Goal: Information Seeking & Learning: Understand process/instructions

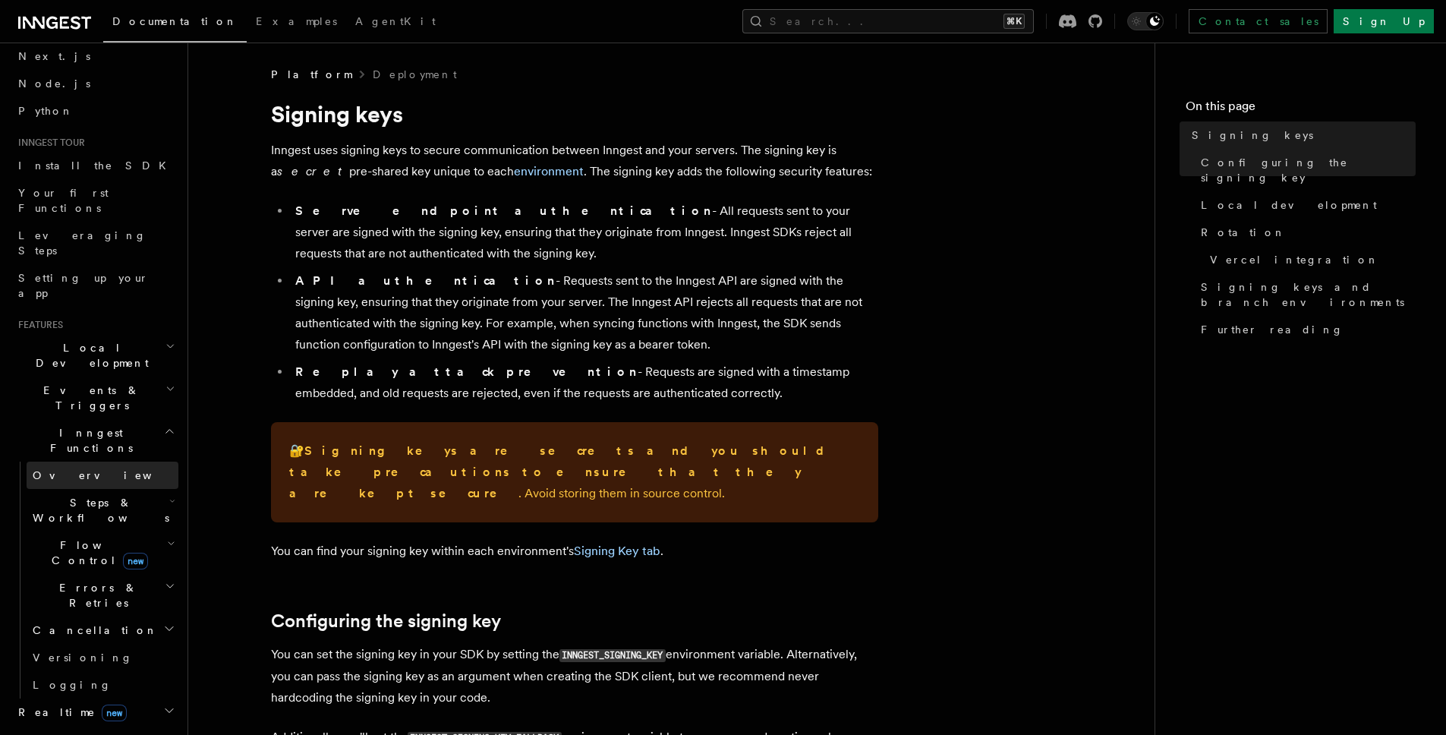
scroll to position [65, 0]
click at [87, 336] on h2 "Local Development" at bounding box center [95, 357] width 166 height 42
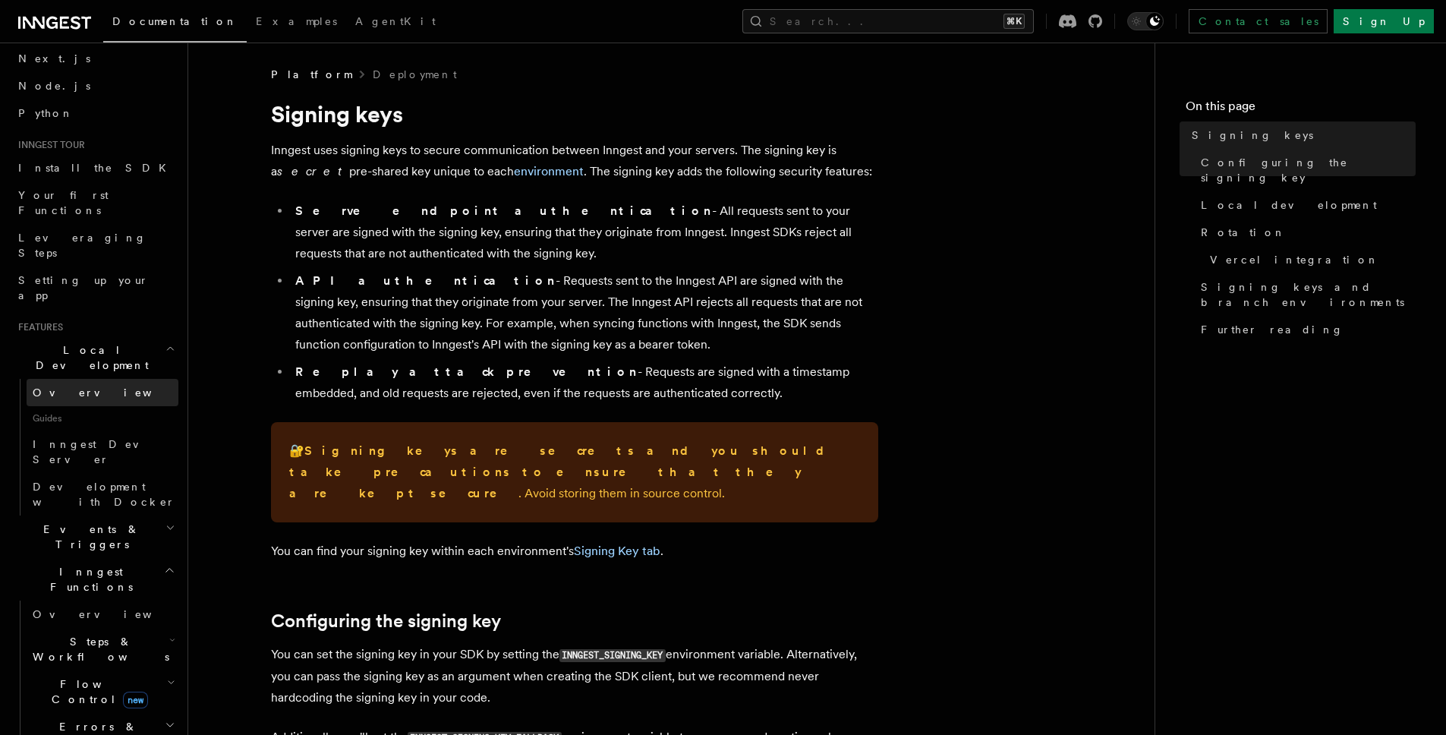
click at [80, 379] on link "Overview" at bounding box center [103, 392] width 152 height 27
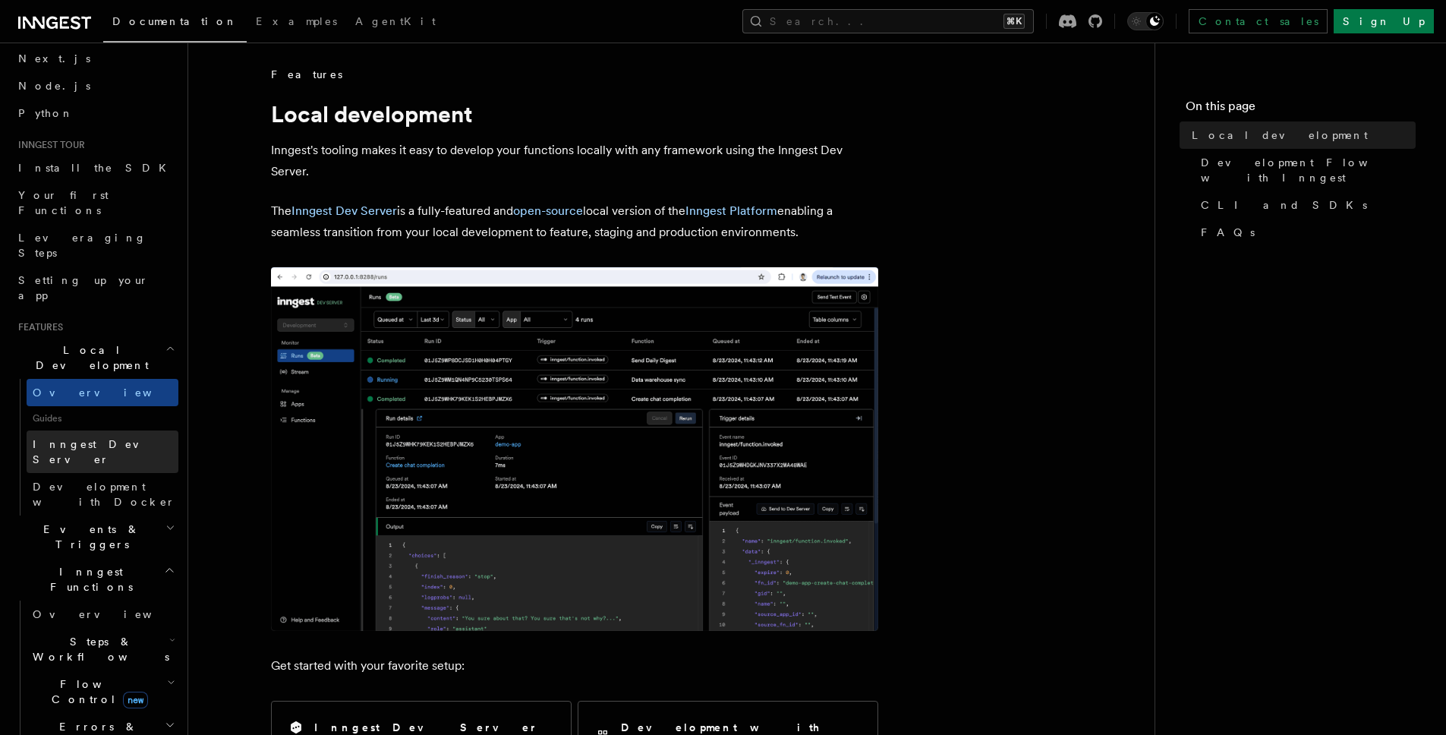
click at [90, 438] on span "Inngest Dev Server" at bounding box center [98, 451] width 130 height 27
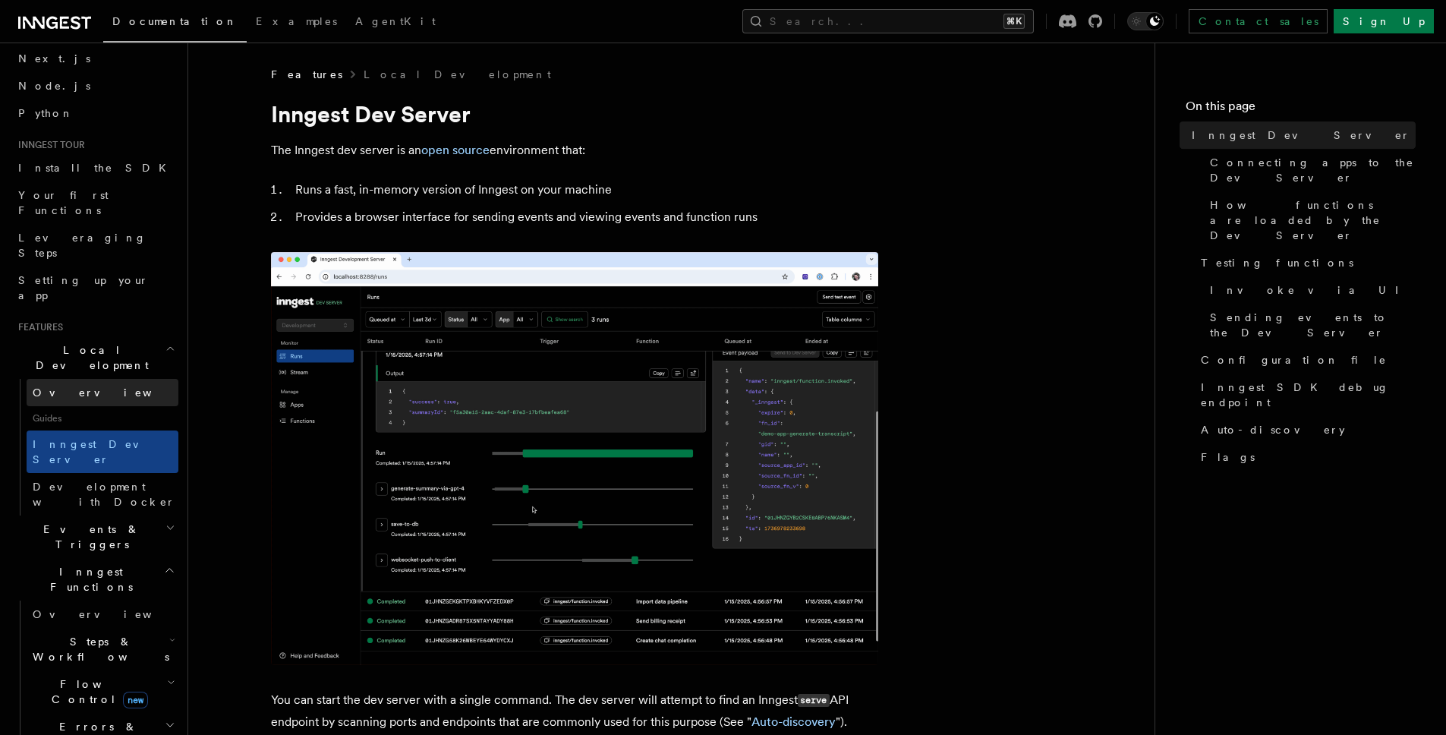
click at [84, 379] on link "Overview" at bounding box center [103, 392] width 152 height 27
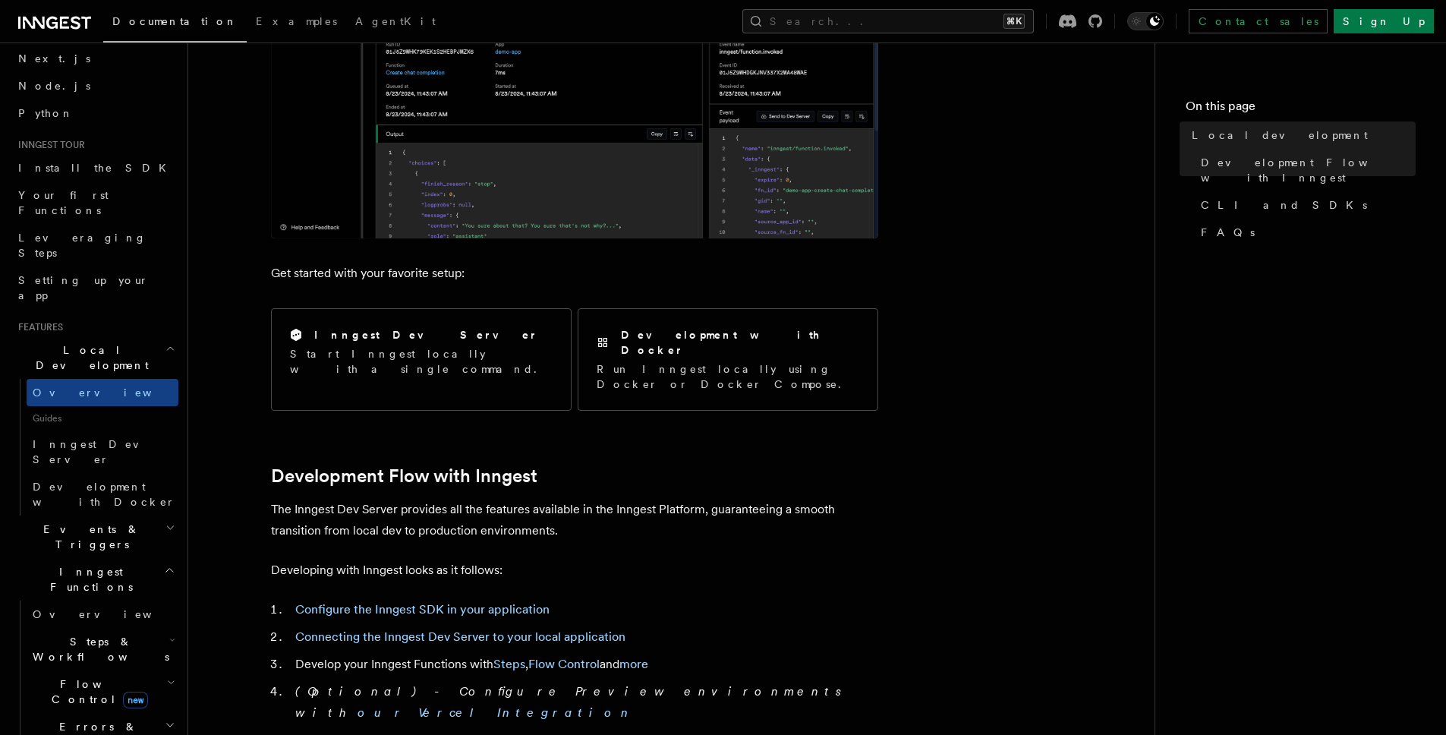
scroll to position [403, 0]
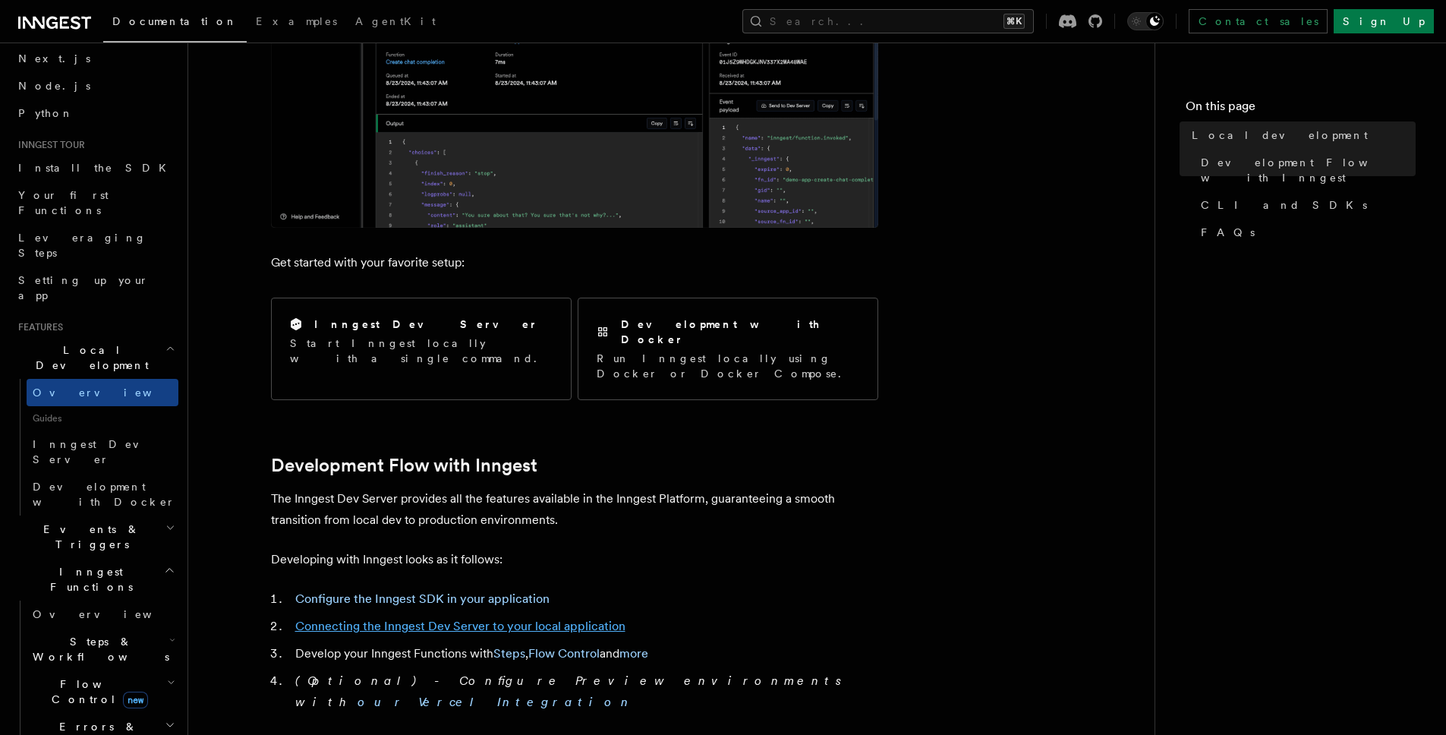
click at [363, 619] on link "Connecting the Inngest Dev Server to your local application" at bounding box center [460, 626] width 330 height 14
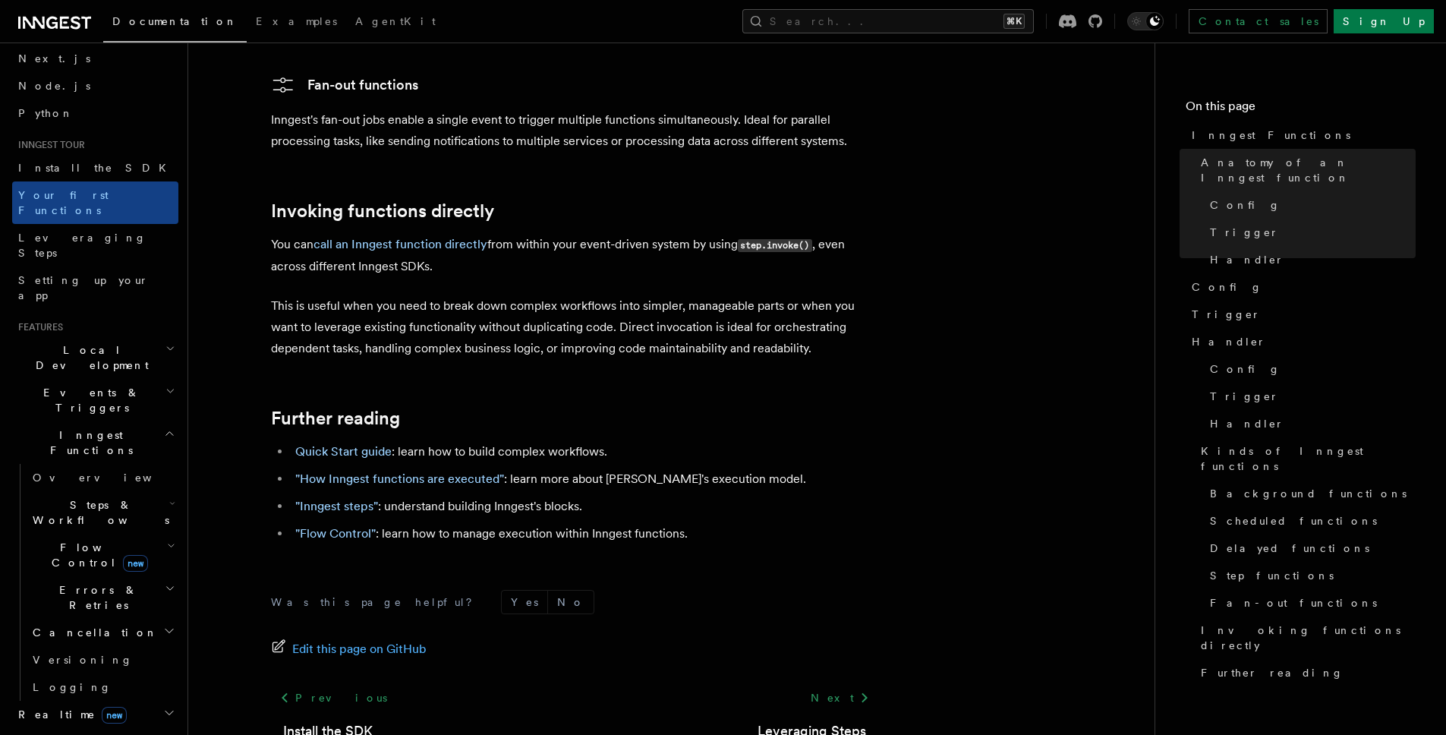
scroll to position [3074, 0]
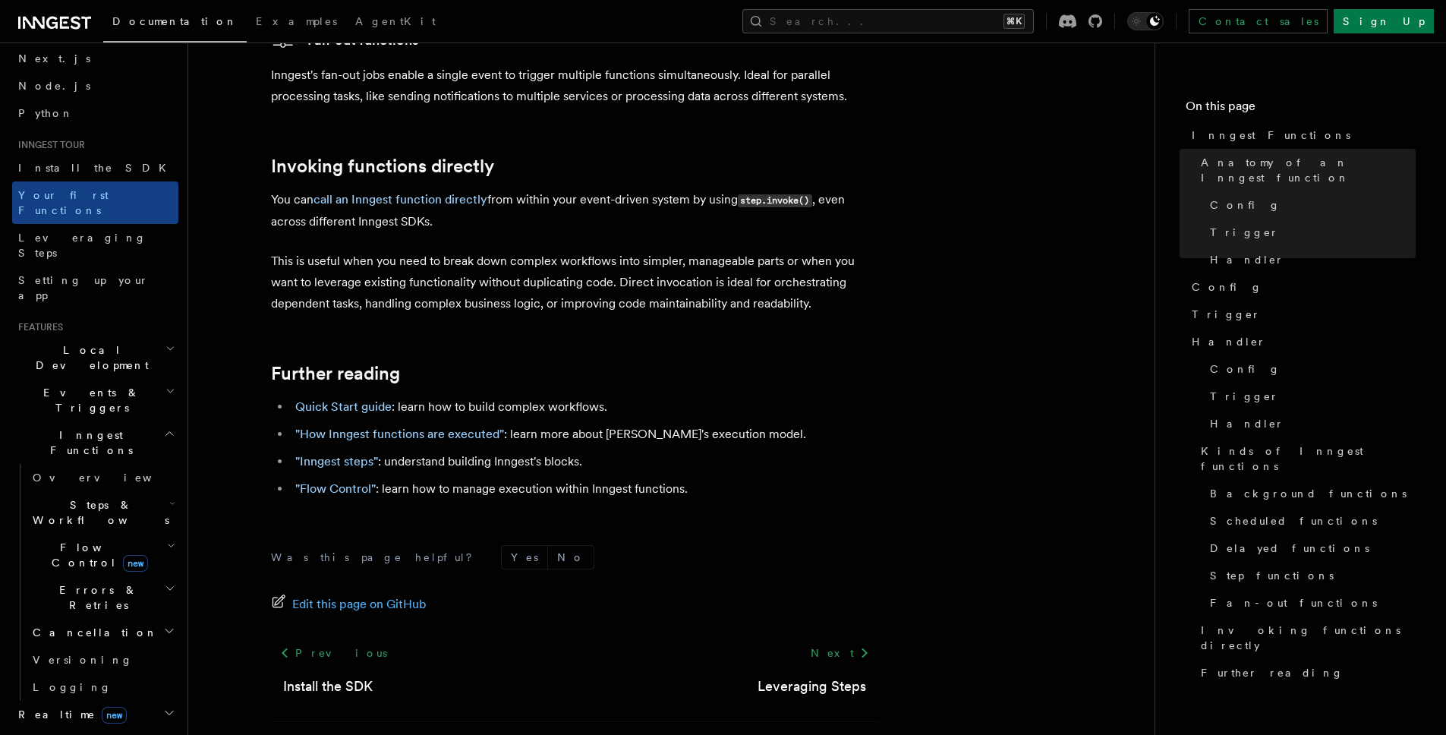
click at [58, 342] on span "Local Development" at bounding box center [88, 357] width 153 height 30
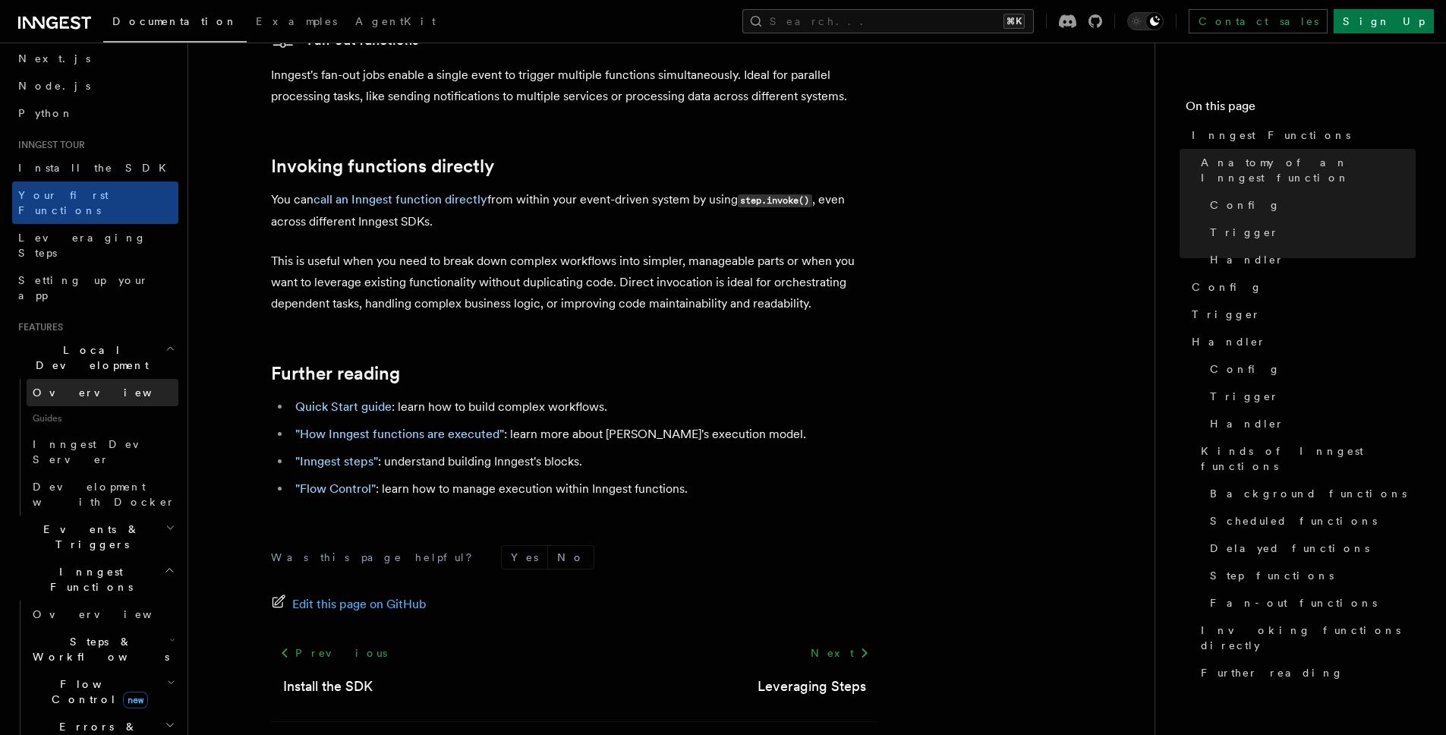
click at [55, 386] on span "Overview" at bounding box center [111, 392] width 156 height 12
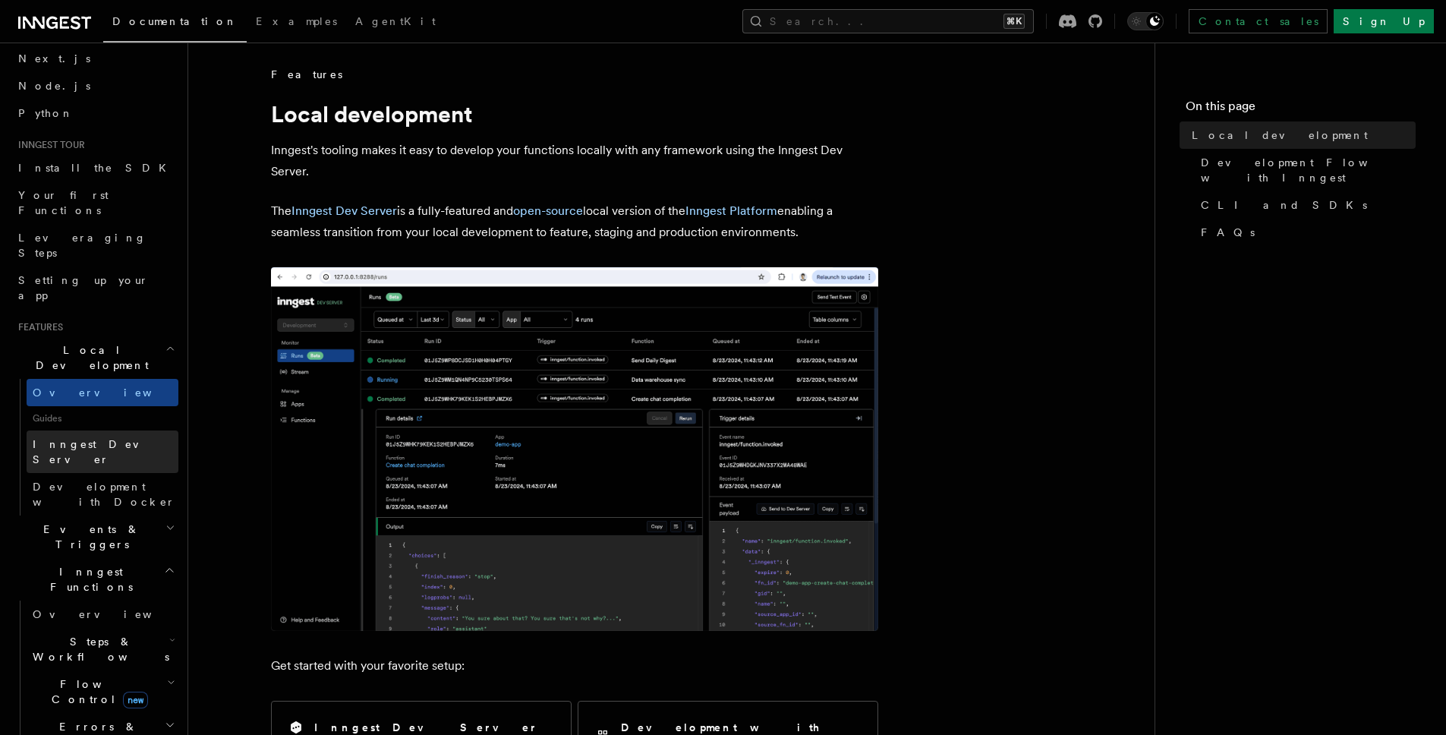
click at [103, 438] on span "Inngest Dev Server" at bounding box center [98, 451] width 130 height 27
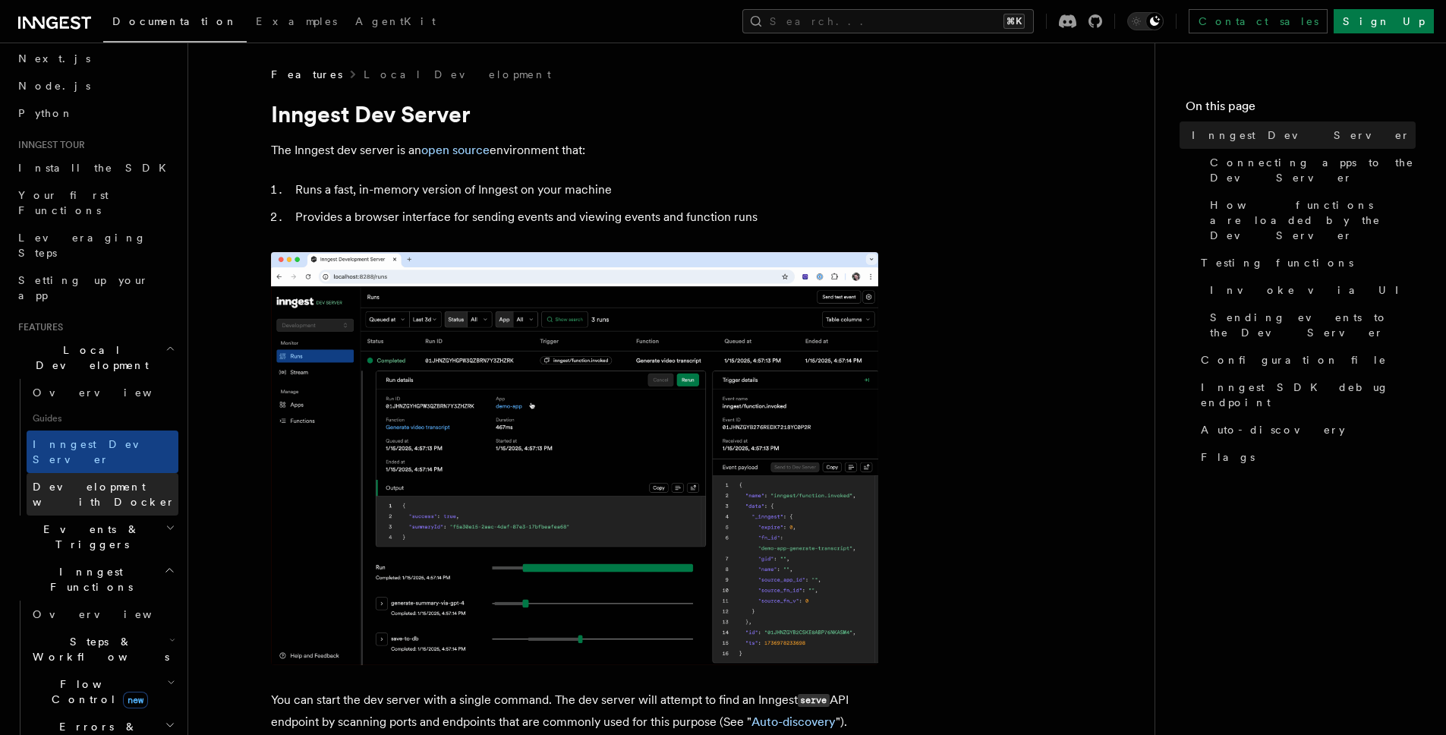
click at [83, 480] on span "Development with Docker" at bounding box center [104, 493] width 143 height 27
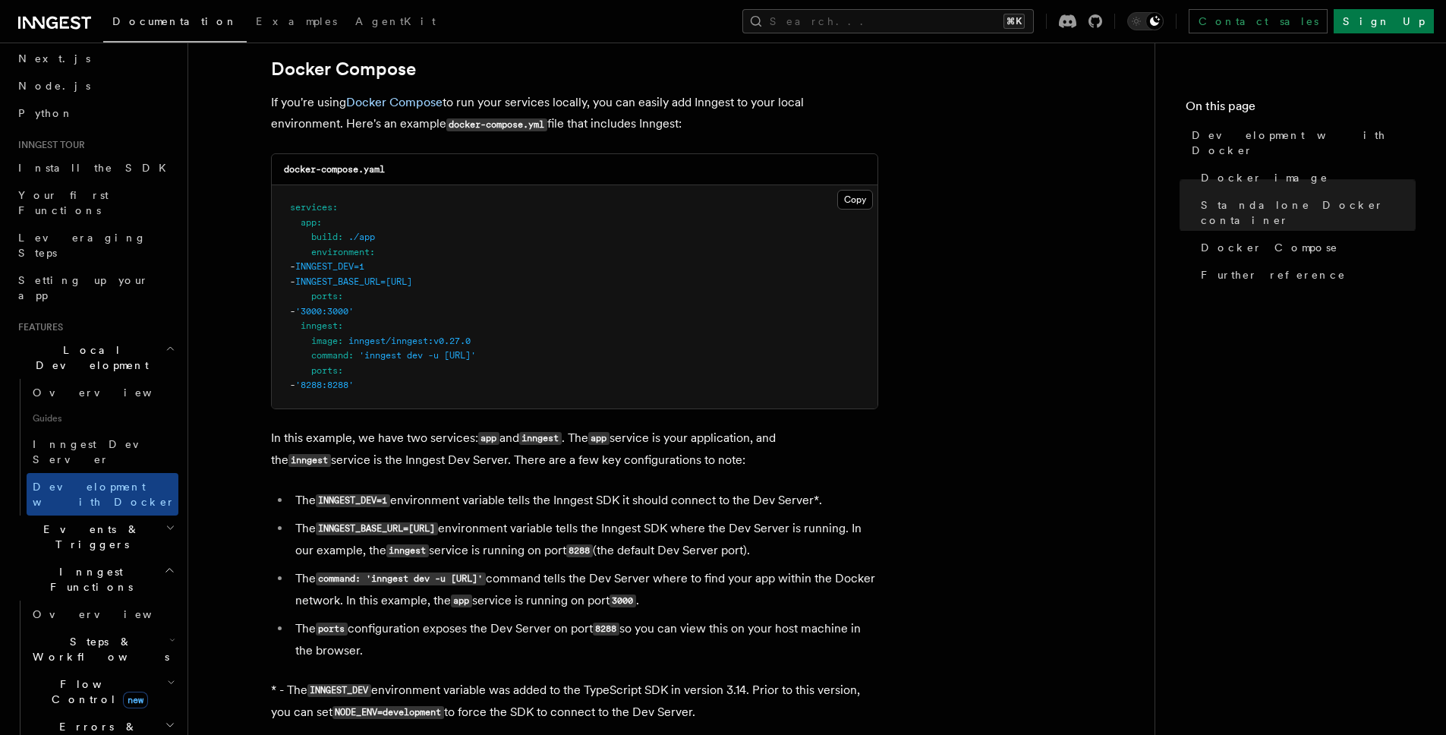
scroll to position [1008, 0]
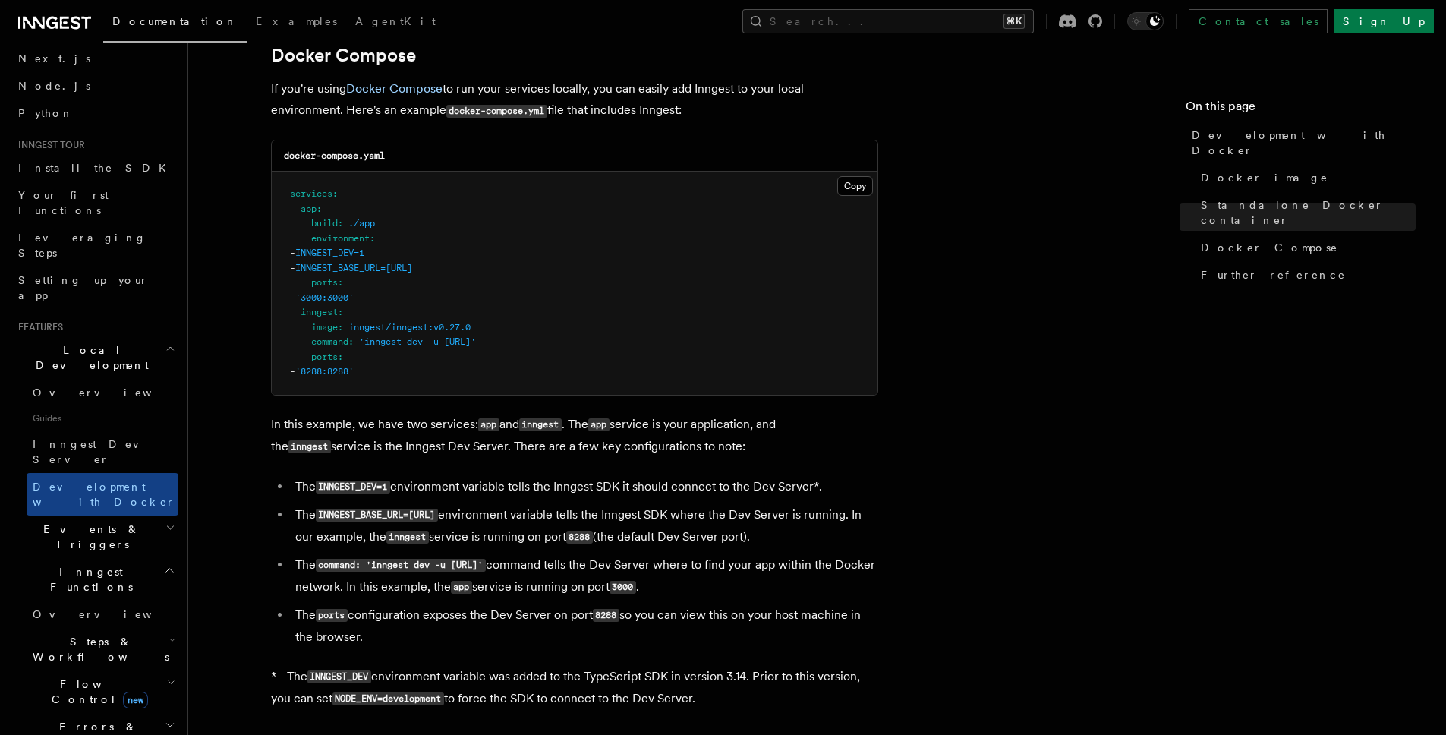
drag, startPoint x: 320, startPoint y: 513, endPoint x: 516, endPoint y: 515, distance: 195.8
click at [438, 515] on code "INNGEST_BASE_URL=http://inngest:8288" at bounding box center [377, 514] width 122 height 13
copy code "INNGEST_BASE_URL=http://inngest:8288"
click at [89, 438] on span "Inngest Dev Server" at bounding box center [98, 451] width 130 height 27
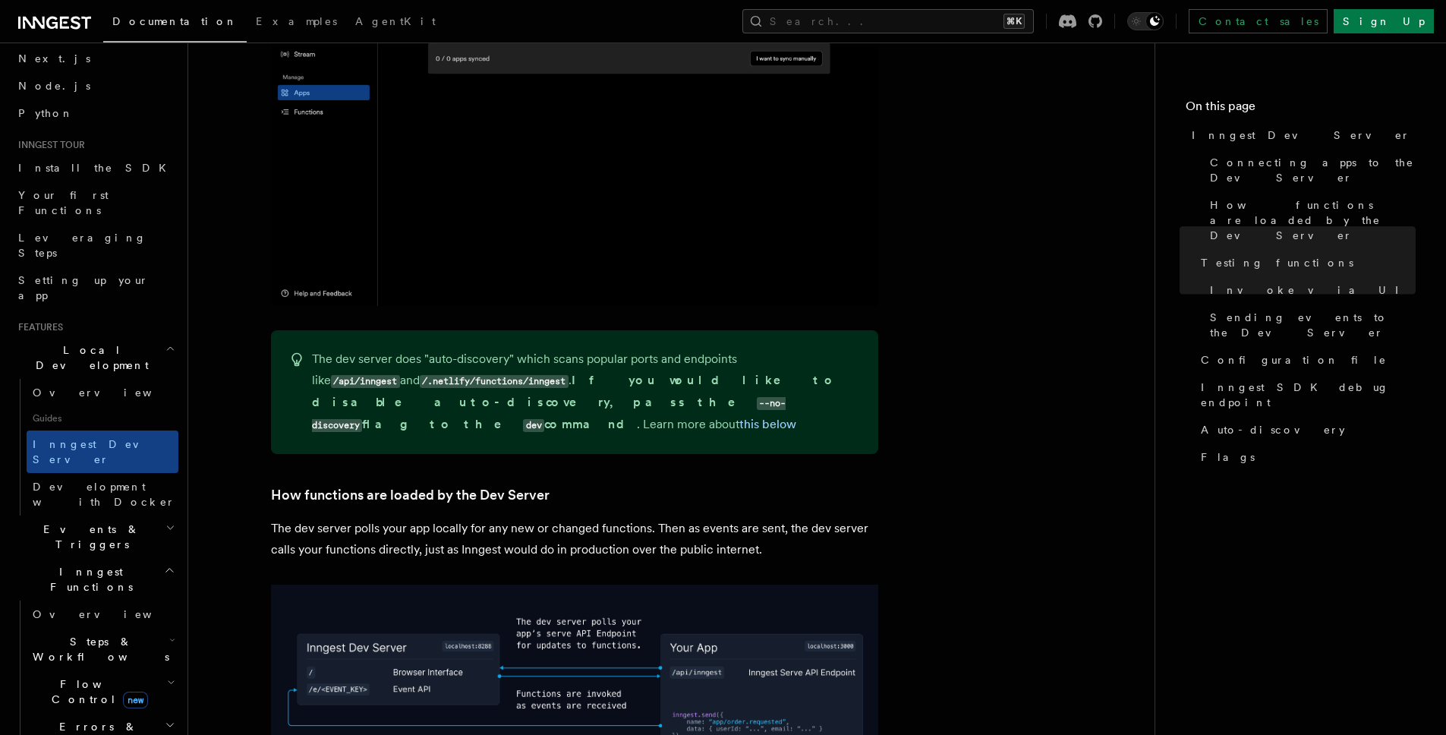
scroll to position [1248, 0]
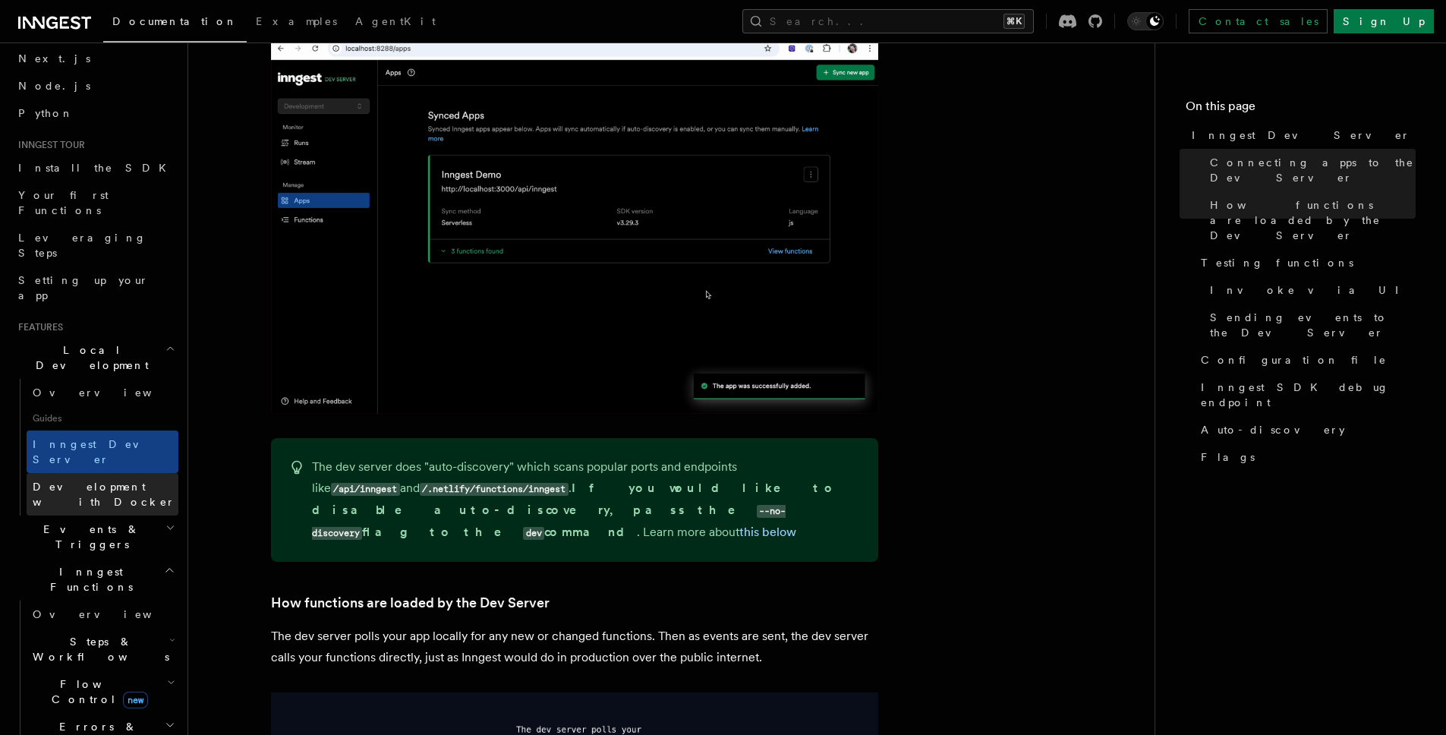
click at [79, 480] on span "Development with Docker" at bounding box center [104, 493] width 143 height 27
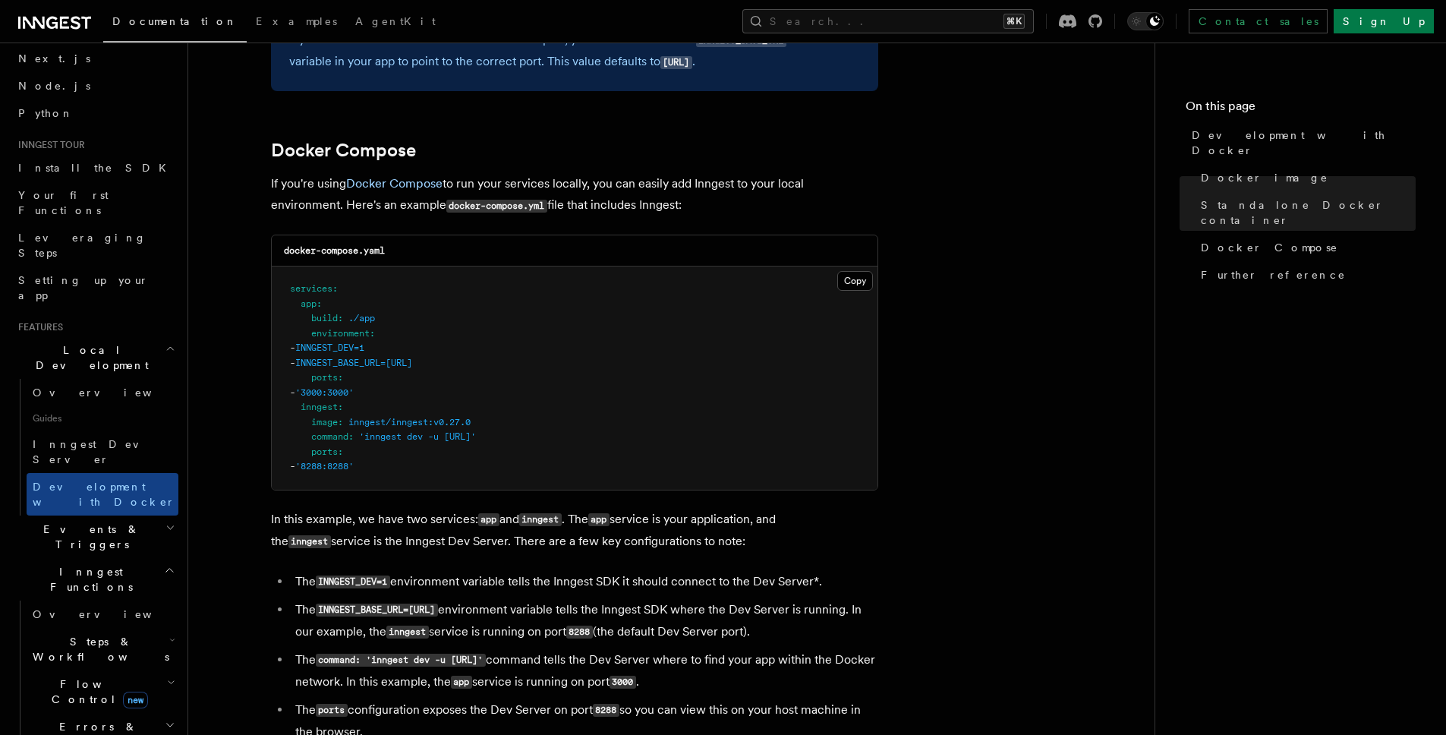
scroll to position [914, 0]
click at [851, 272] on button "Copy Copied" at bounding box center [855, 279] width 36 height 20
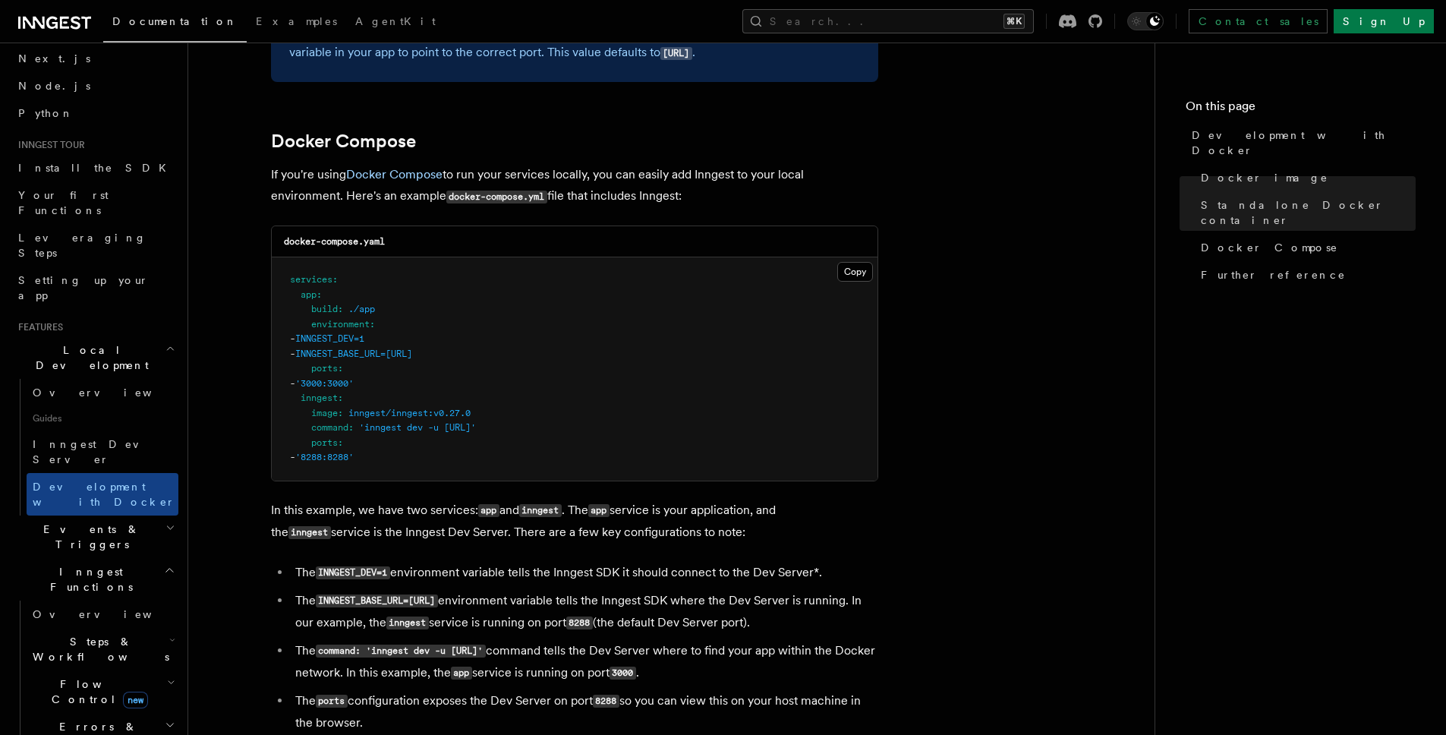
scroll to position [924, 0]
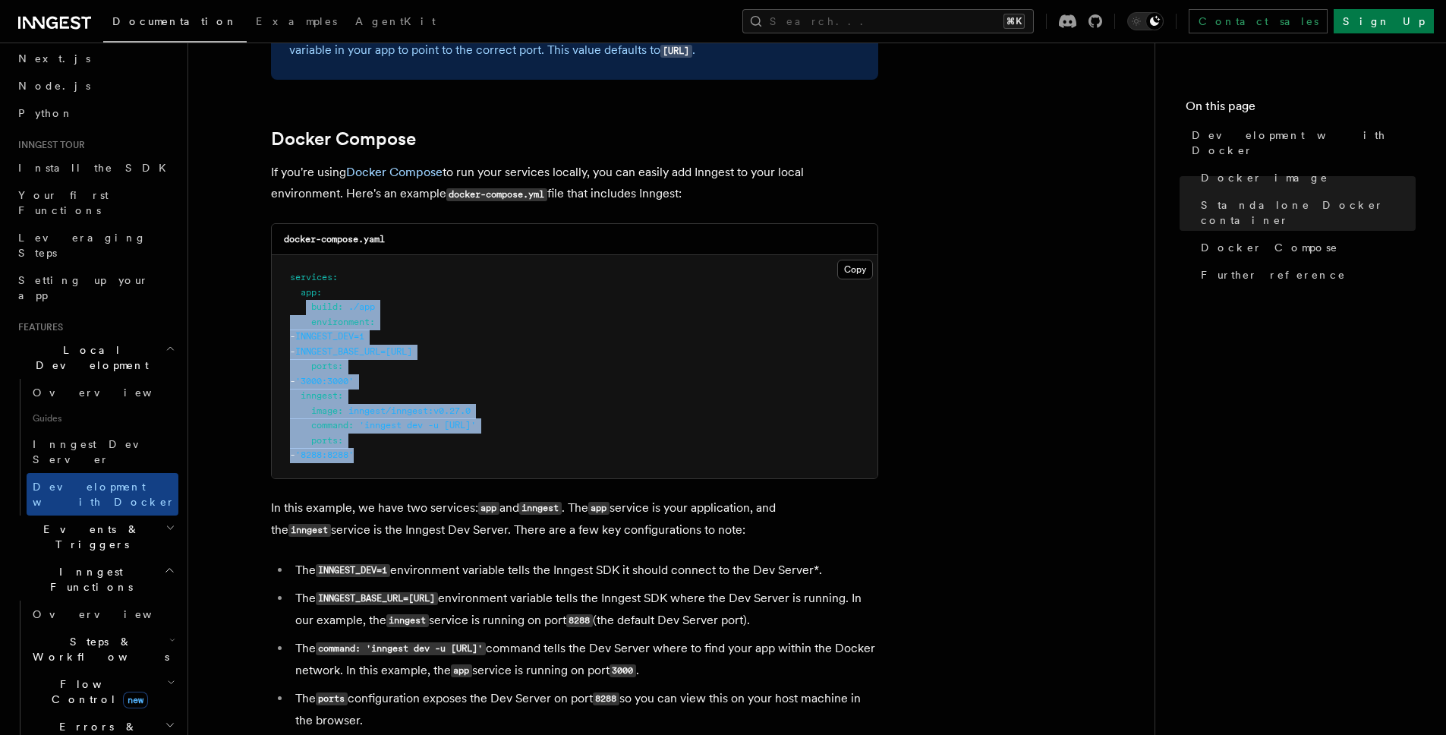
drag, startPoint x: 307, startPoint y: 308, endPoint x: 426, endPoint y: 465, distance: 196.7
click at [426, 465] on pre "services : app : build : ./app environment : - INNGEST_DEV=1 - INNGEST_BASE_URL…" at bounding box center [575, 366] width 606 height 223
copy code "build : ./app environment : - INNGEST_DEV=1 - INNGEST_BASE_URL=http://inngest:8…"
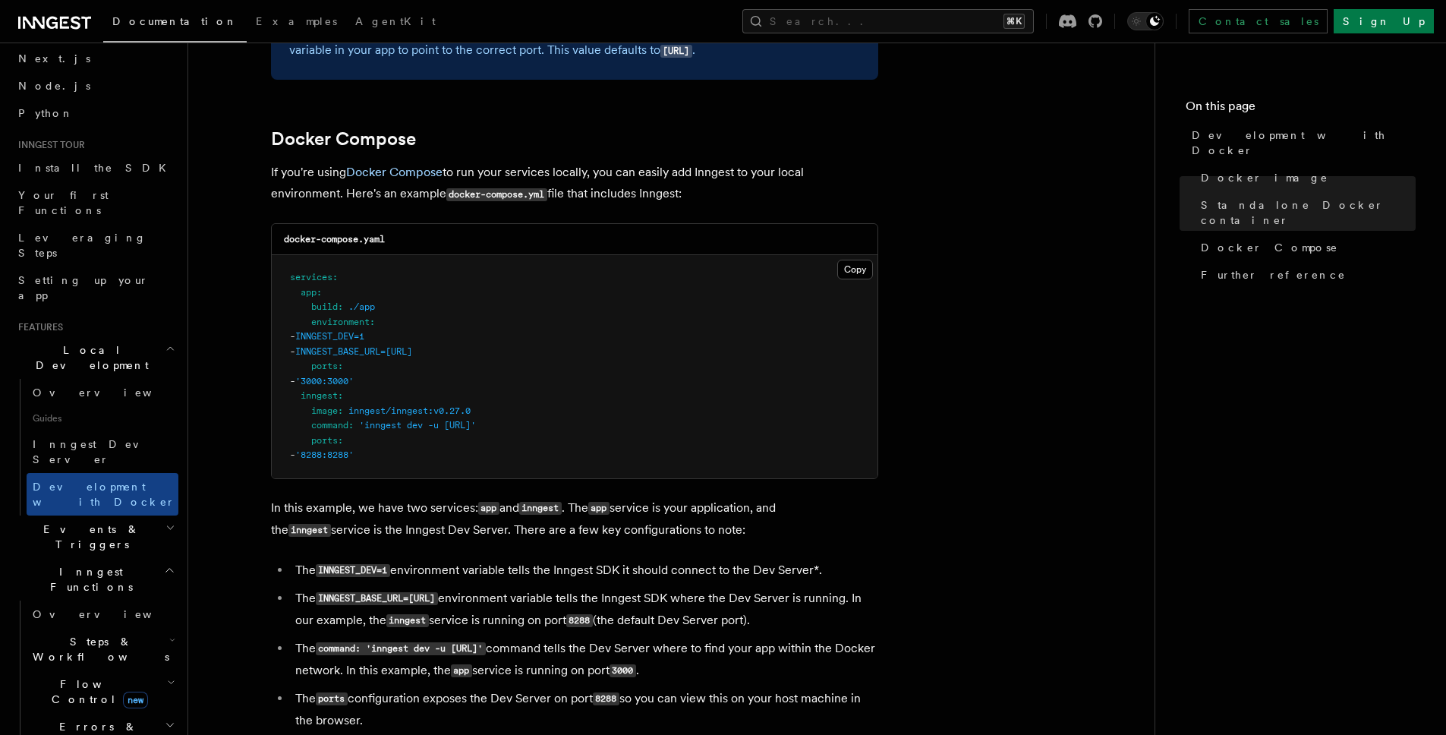
click at [299, 307] on span at bounding box center [300, 306] width 21 height 11
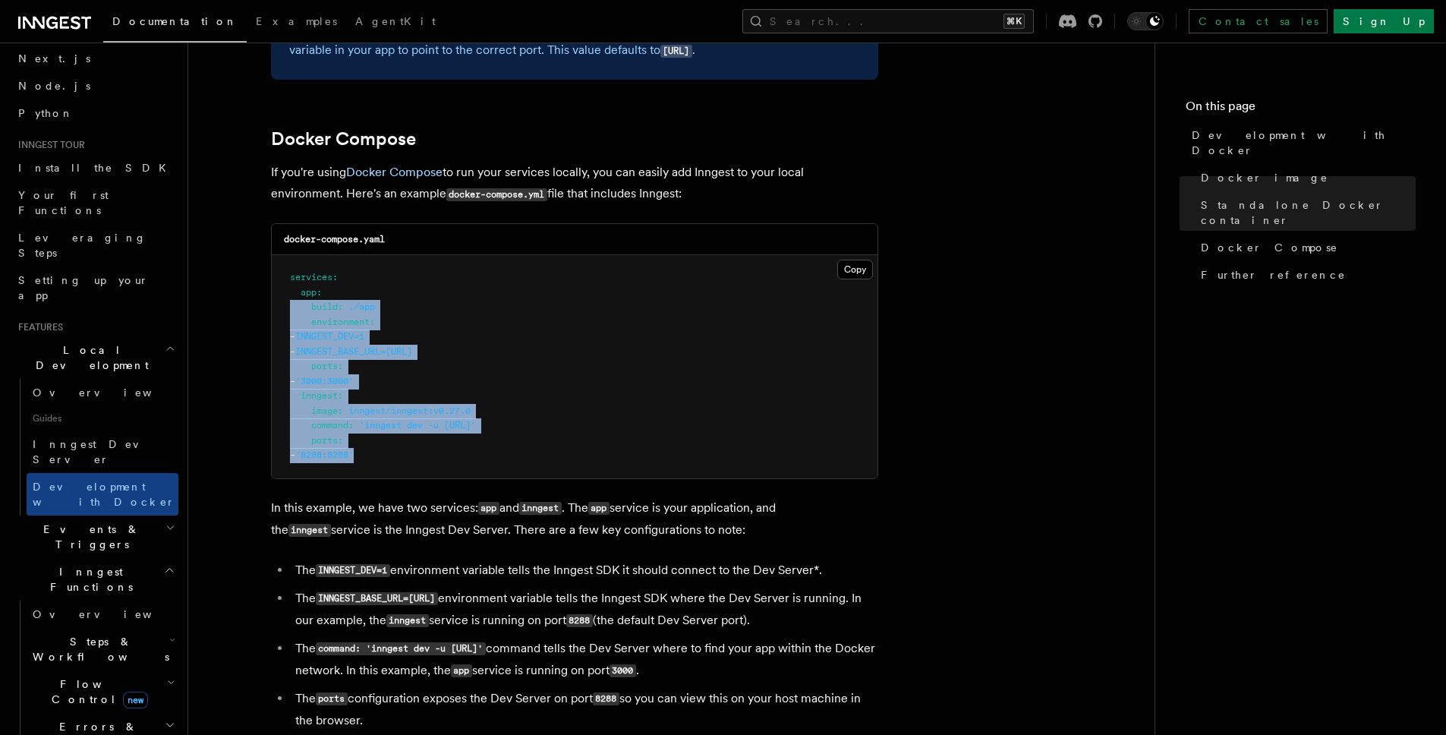
drag, startPoint x: 286, startPoint y: 307, endPoint x: 430, endPoint y: 456, distance: 206.6
click at [430, 456] on pre "services : app : build : ./app environment : - INNGEST_DEV=1 - INNGEST_BASE_URL…" at bounding box center [575, 366] width 606 height 223
copy code "build : ./app environment : - INNGEST_DEV=1 - INNGEST_BASE_URL=http://inngest:8…"
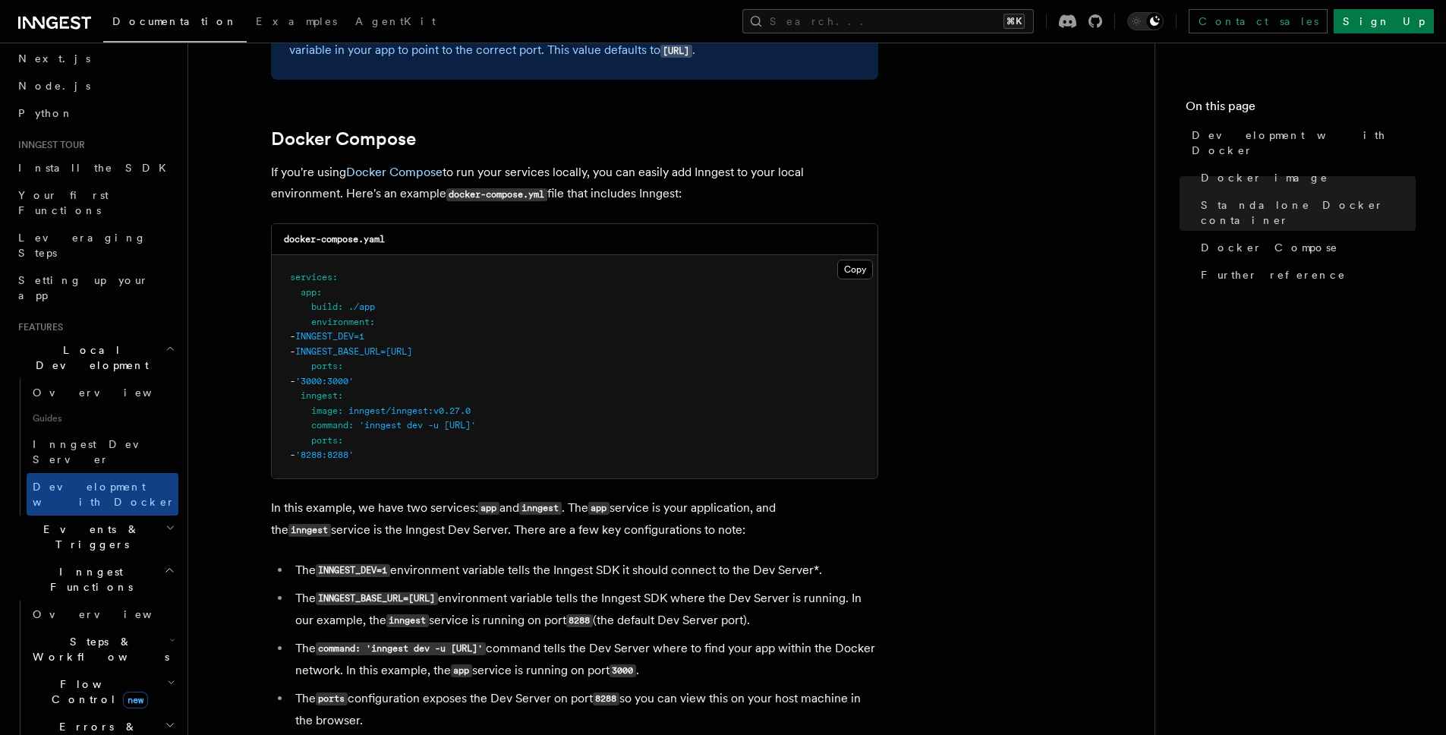
click at [523, 291] on pre "services : app : build : ./app environment : - INNGEST_DEV=1 - INNGEST_BASE_URL…" at bounding box center [575, 366] width 606 height 223
drag, startPoint x: 313, startPoint y: 336, endPoint x: 577, endPoint y: 348, distance: 263.6
click at [577, 348] on pre "services : app : build : ./app environment : - INNGEST_DEV=1 - INNGEST_BASE_URL…" at bounding box center [575, 366] width 606 height 223
copy code "- INNGEST_DEV=1 - INNGEST_BASE_URL=http://inngest:8288"
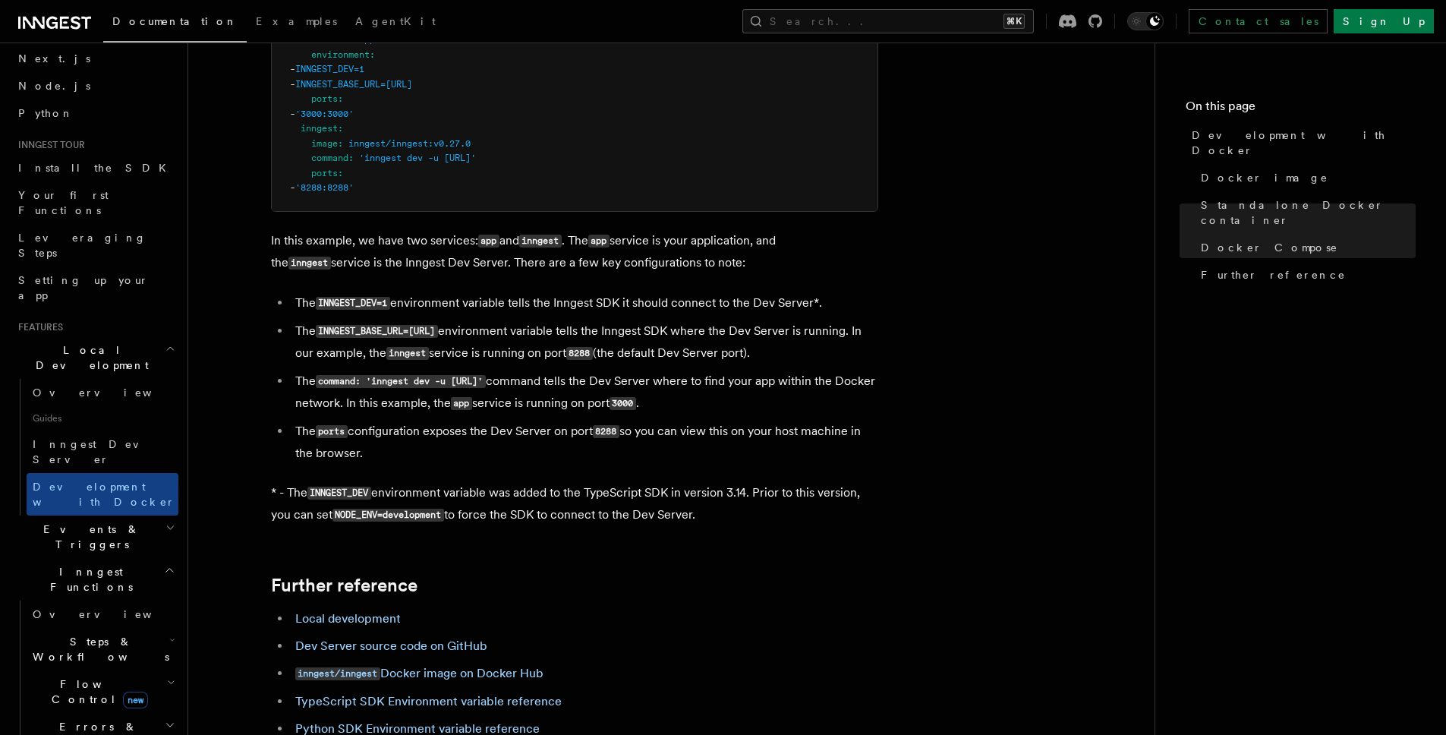
scroll to position [1177, 0]
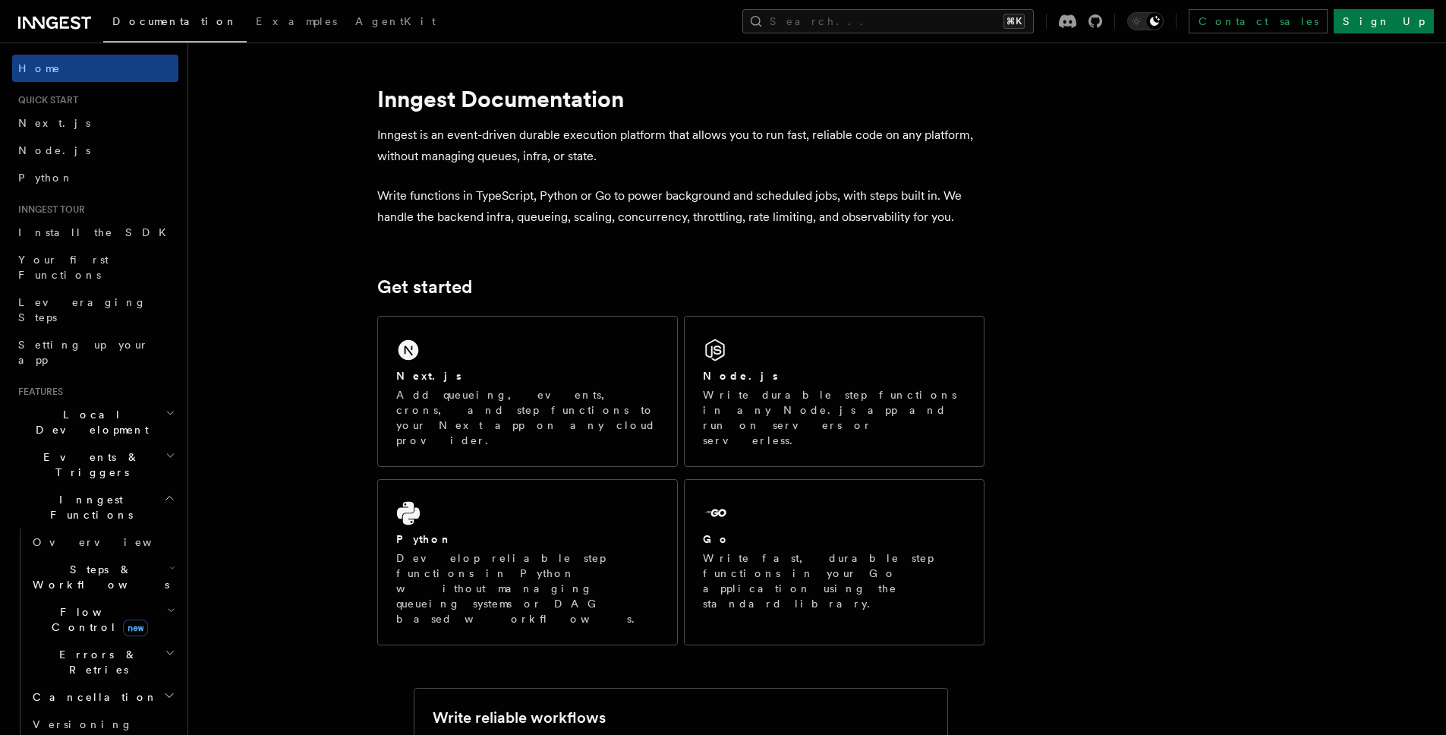
click at [39, 443] on h2 "Events & Triggers" at bounding box center [95, 464] width 166 height 42
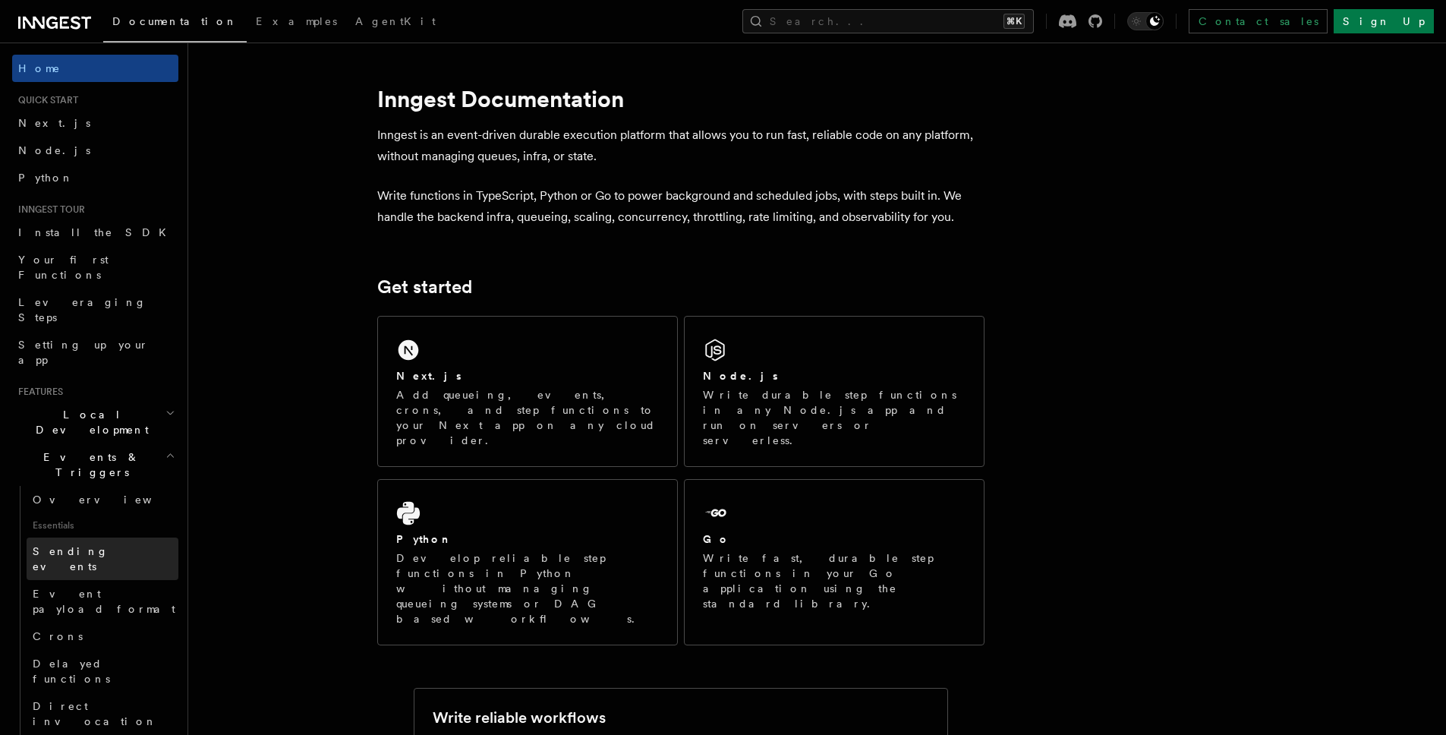
click at [49, 545] on span "Sending events" at bounding box center [71, 558] width 76 height 27
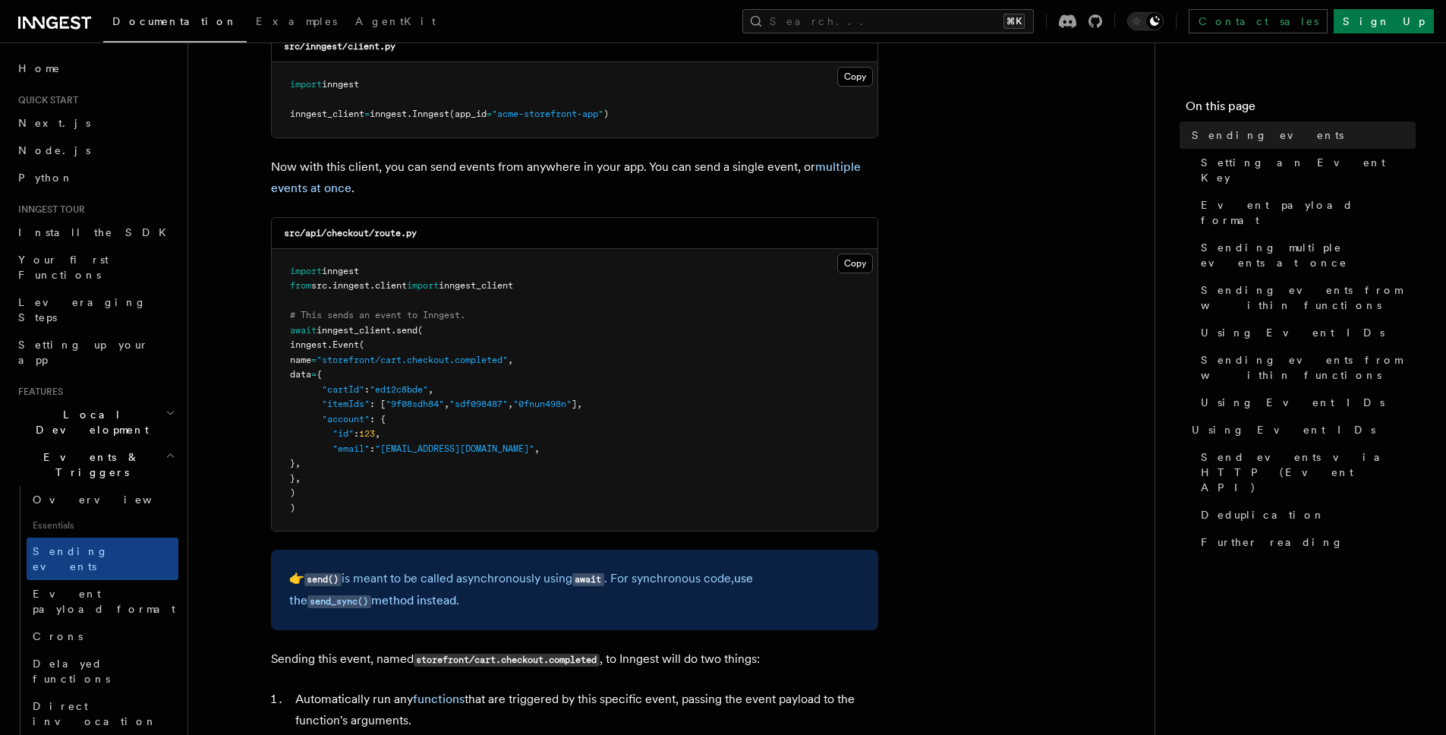
scroll to position [284, 0]
click at [89, 657] on span "Delayed functions" at bounding box center [71, 670] width 77 height 27
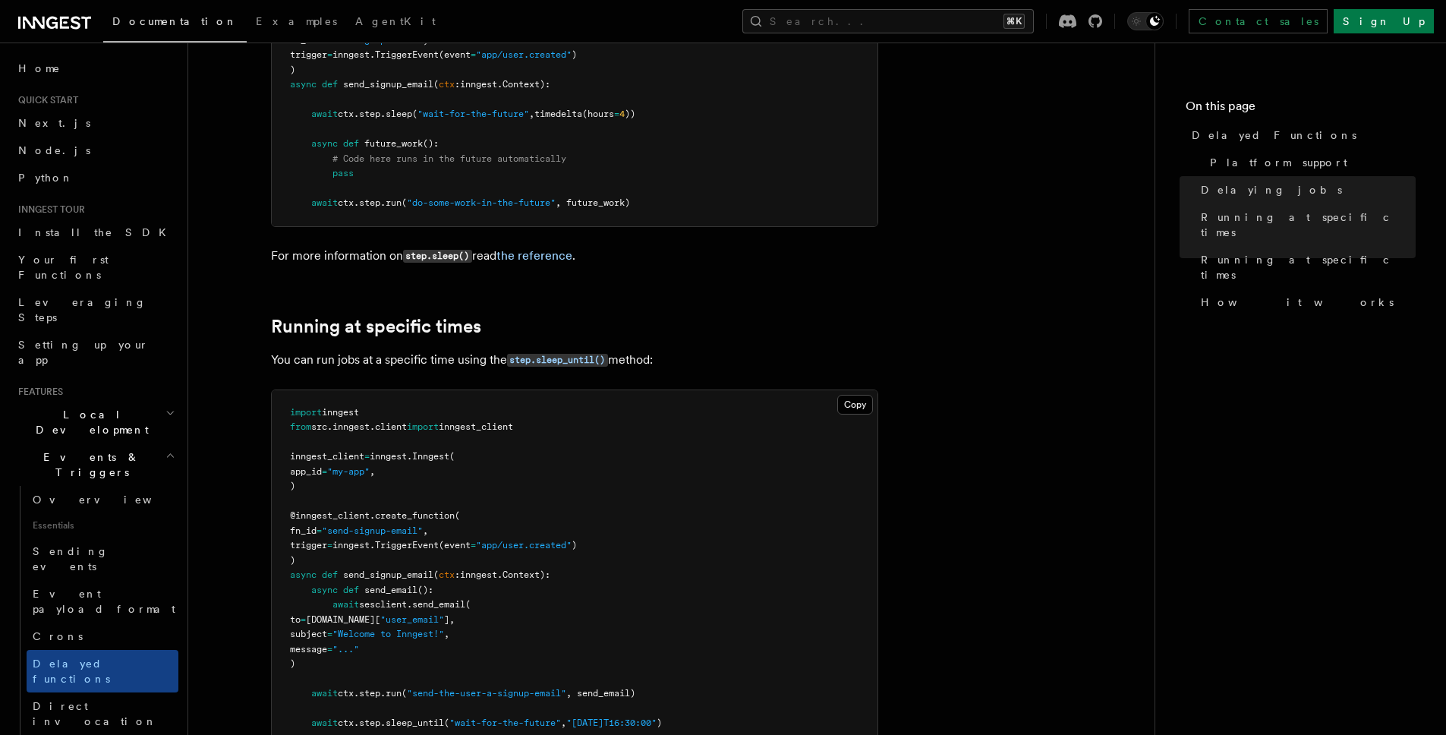
scroll to position [770, 0]
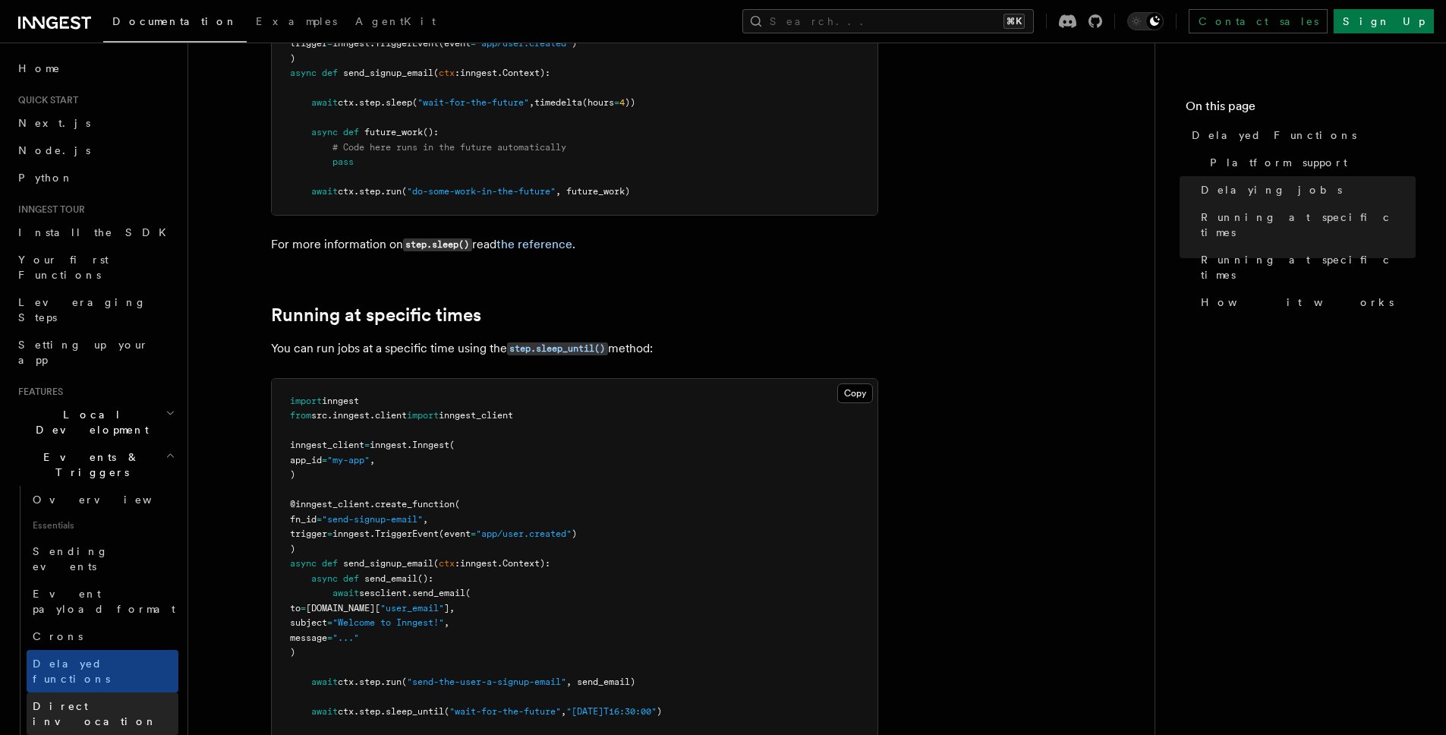
click at [83, 700] on span "Direct invocation" at bounding box center [95, 713] width 124 height 27
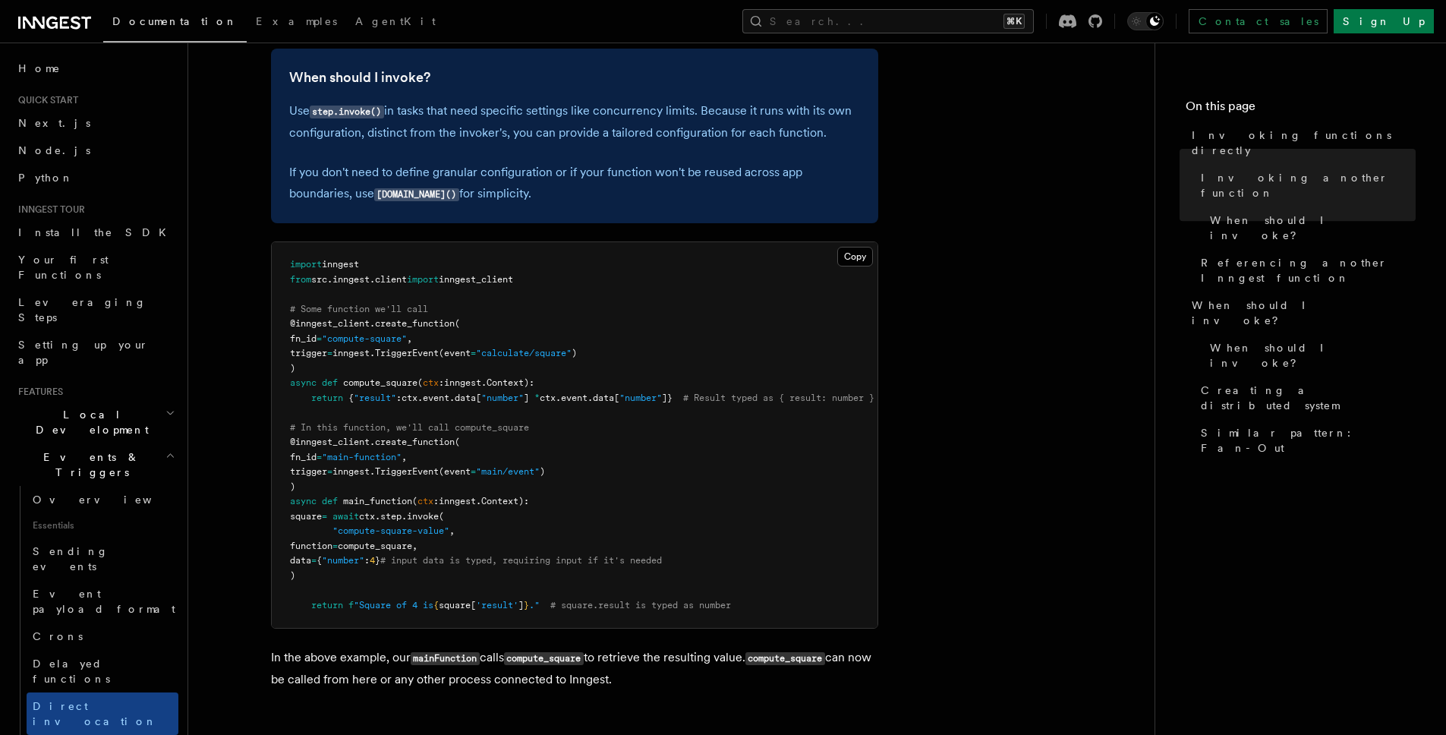
scroll to position [411, 0]
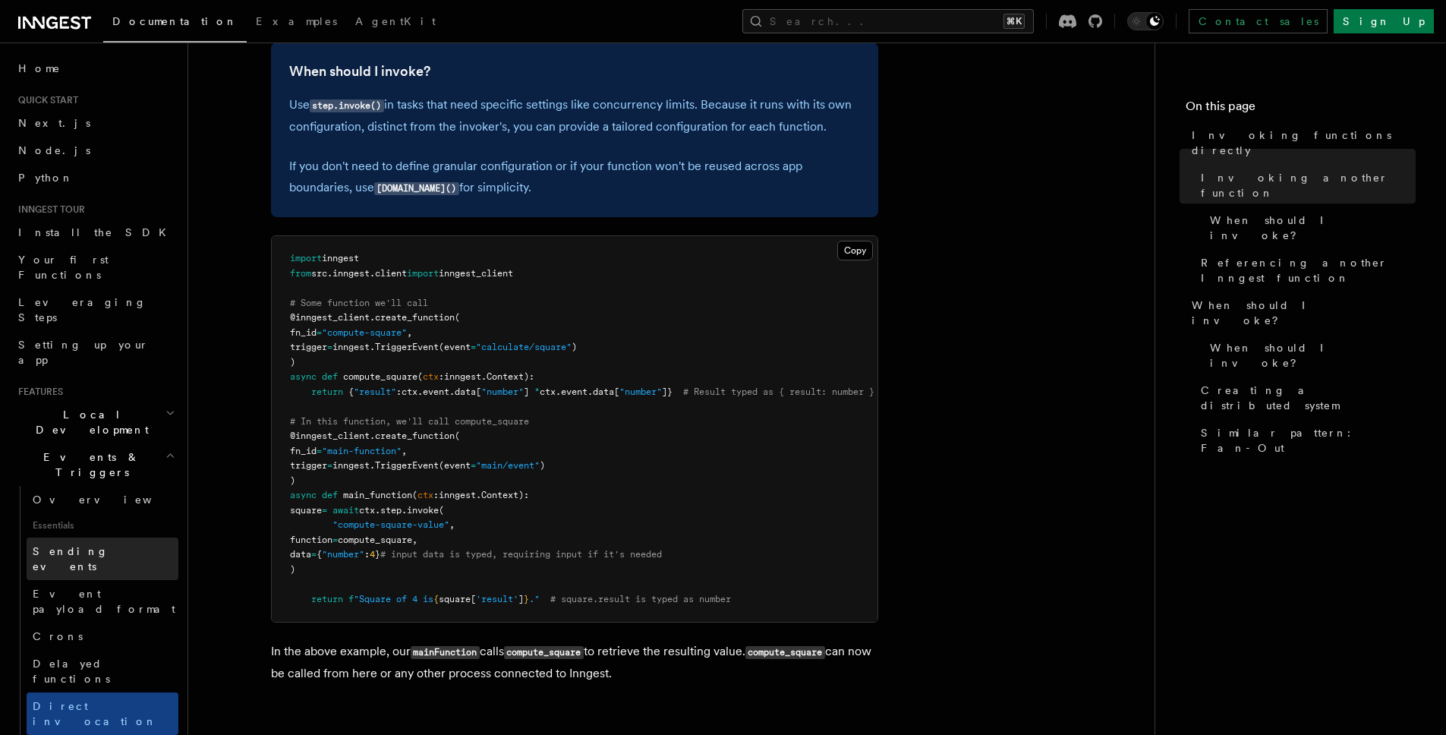
click at [77, 545] on span "Sending events" at bounding box center [71, 558] width 76 height 27
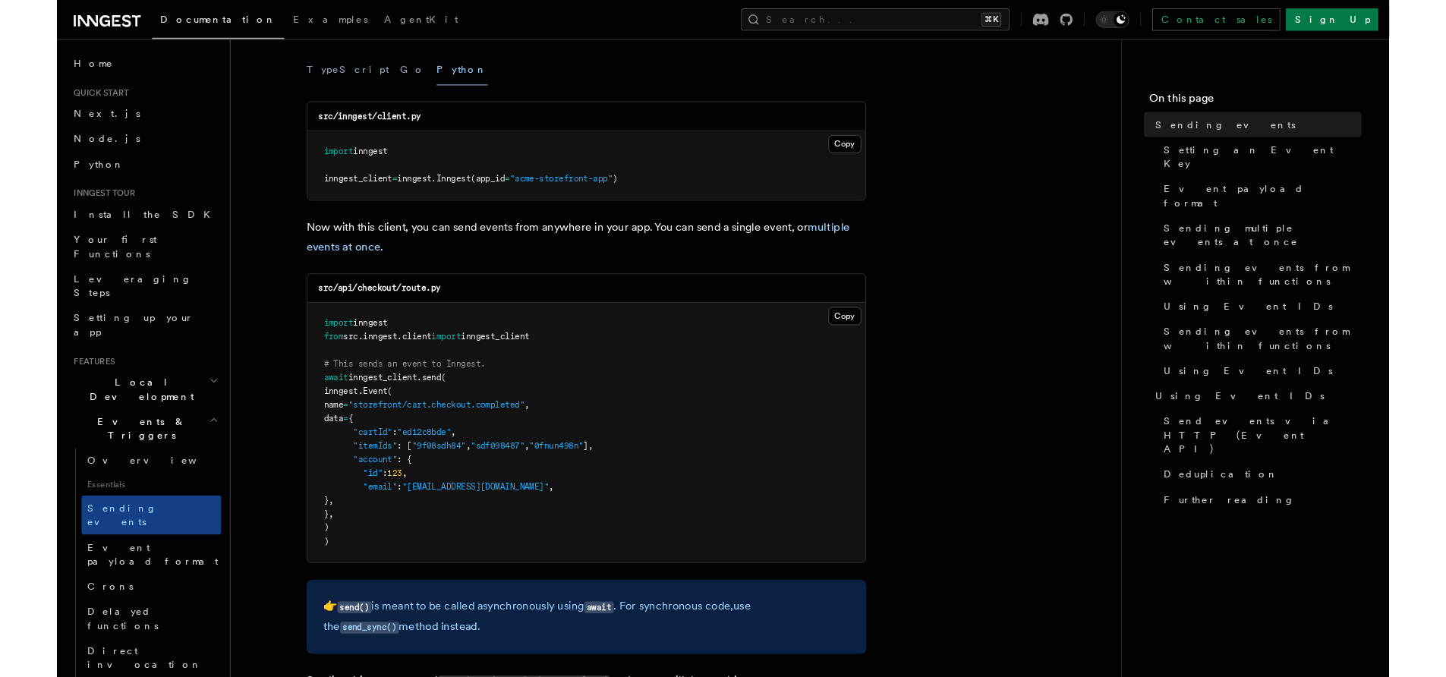
scroll to position [212, 0]
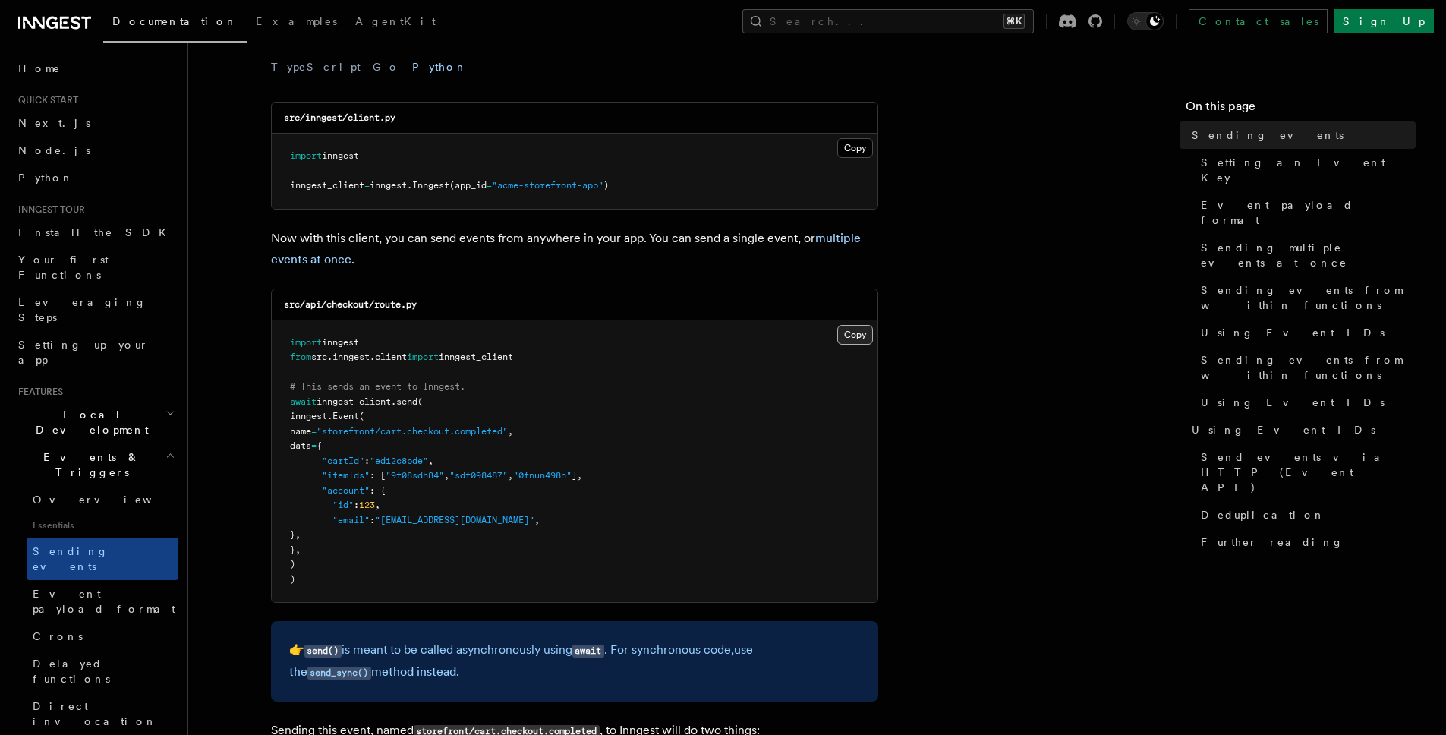
click at [858, 333] on button "Copy Copied" at bounding box center [855, 335] width 36 height 20
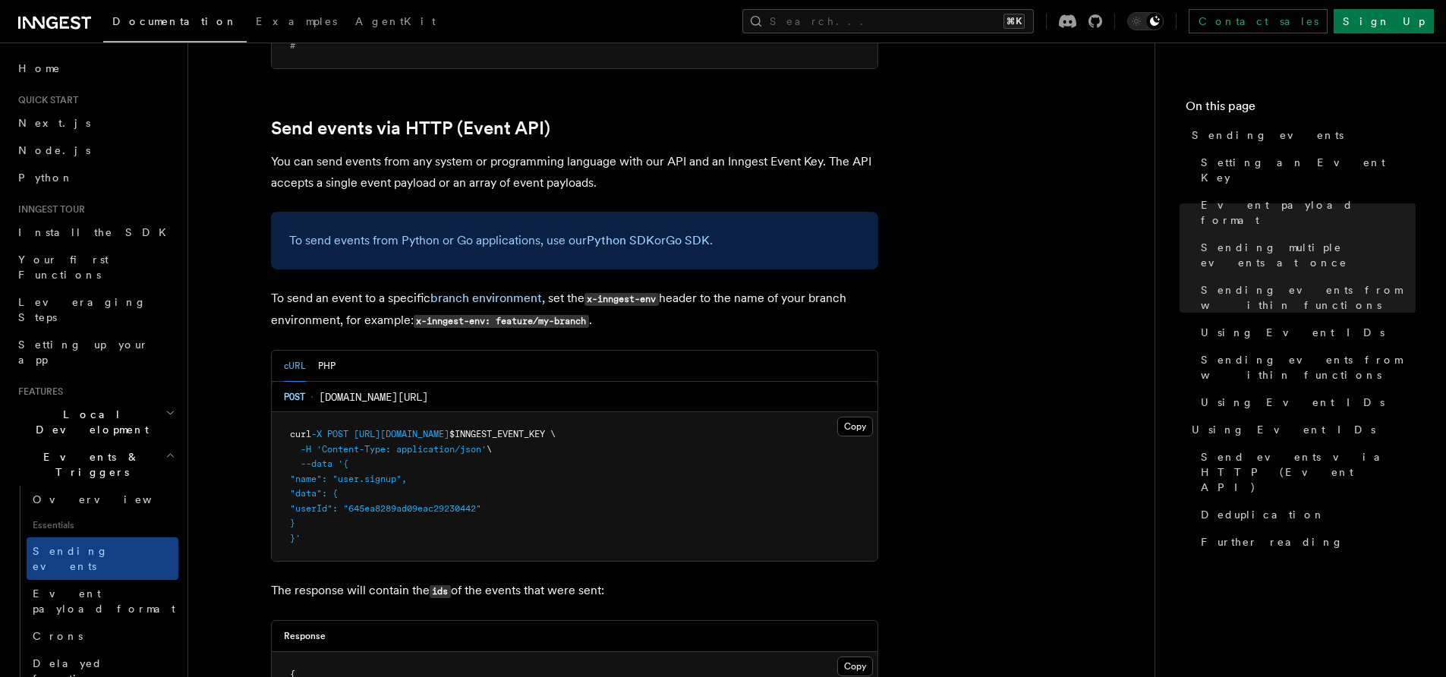
scroll to position [2976, 0]
click at [323, 350] on button "PHP" at bounding box center [326, 365] width 17 height 31
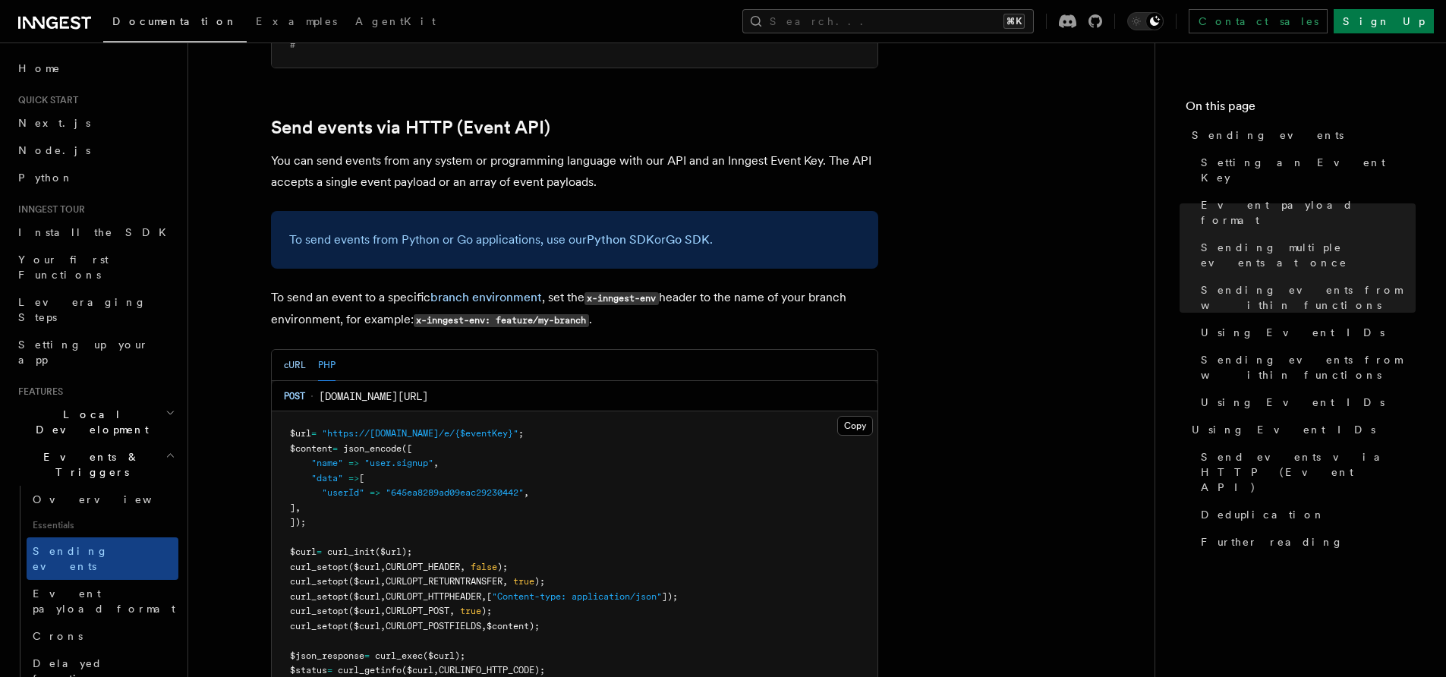
click at [294, 350] on button "cURL" at bounding box center [295, 365] width 22 height 31
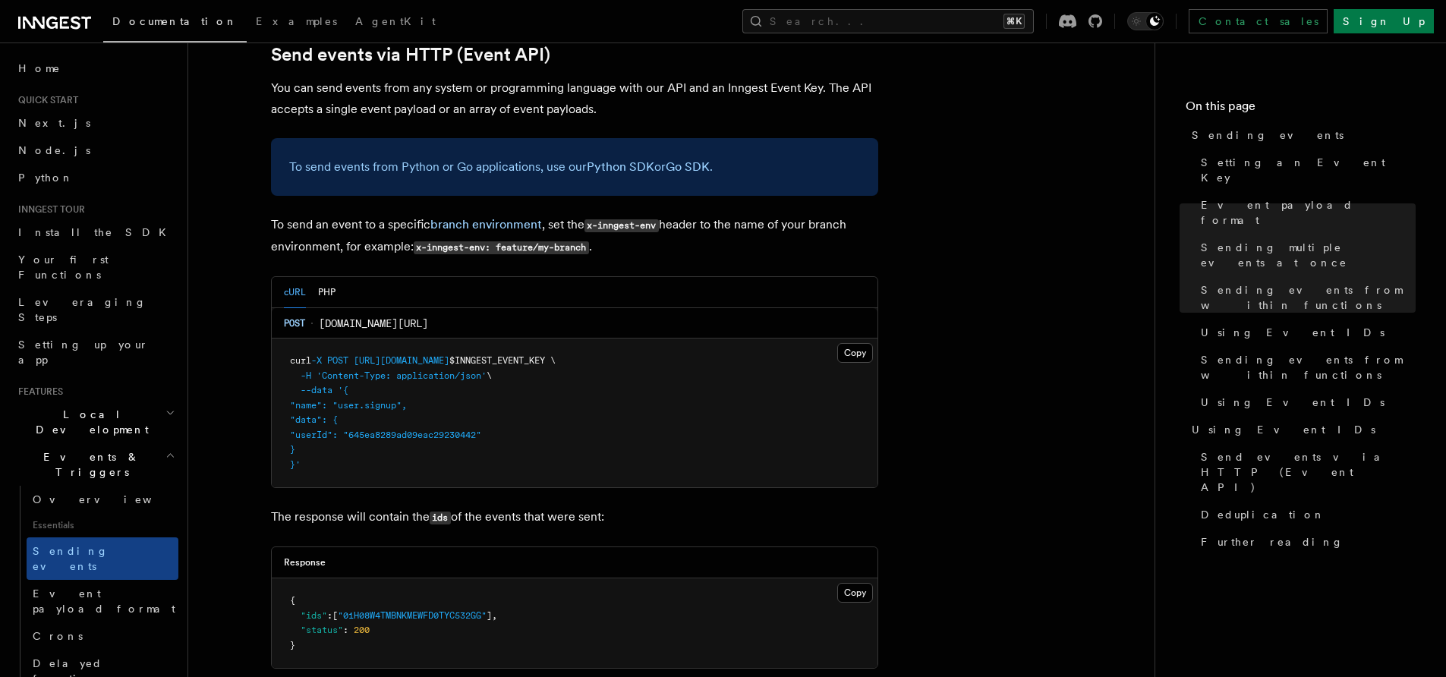
scroll to position [3022, 0]
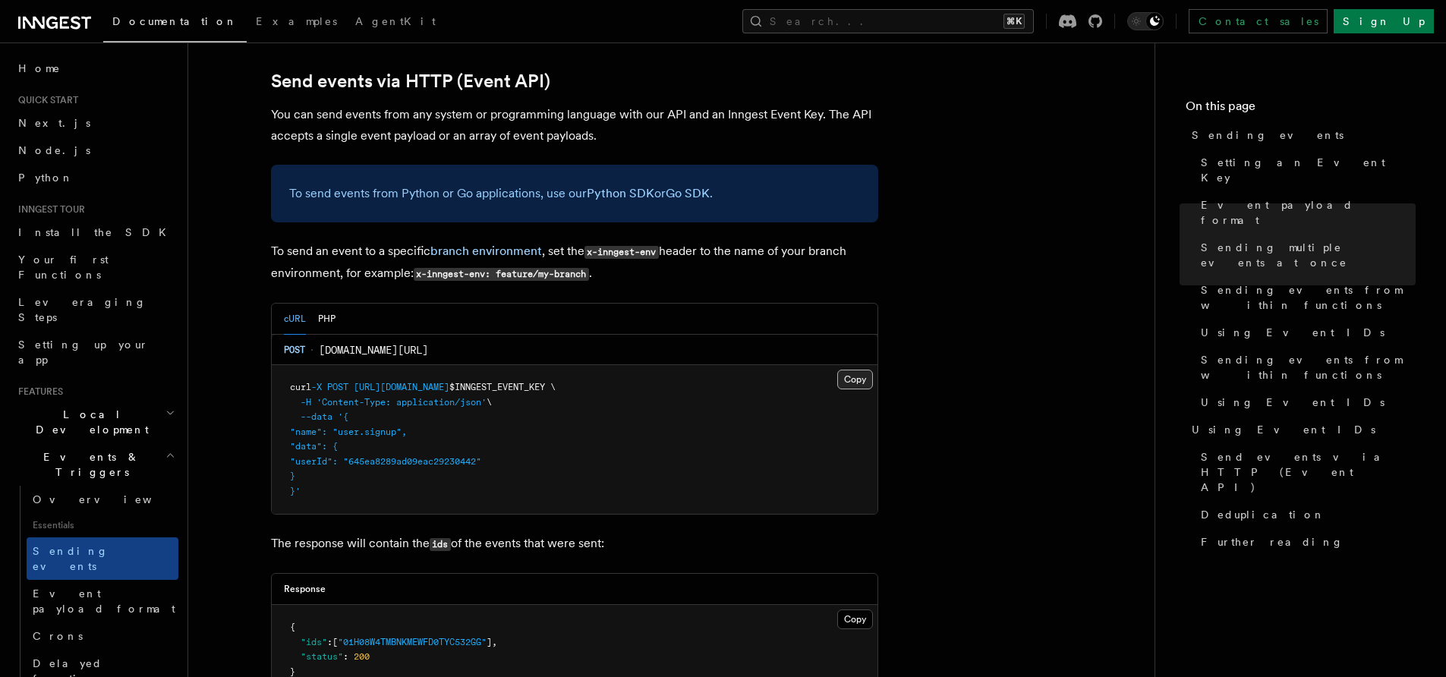
click at [848, 370] on button "Copy Copied" at bounding box center [855, 380] width 36 height 20
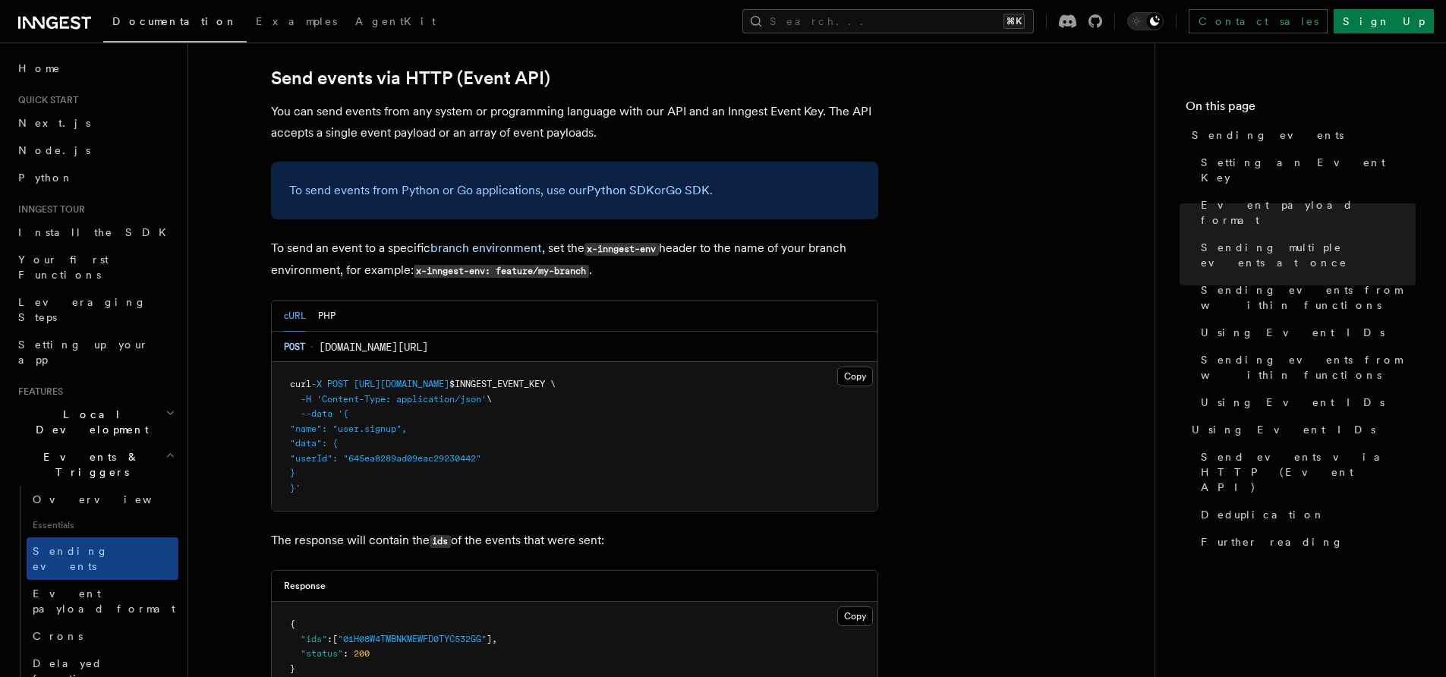
scroll to position [2995, 0]
